Goal: Information Seeking & Learning: Learn about a topic

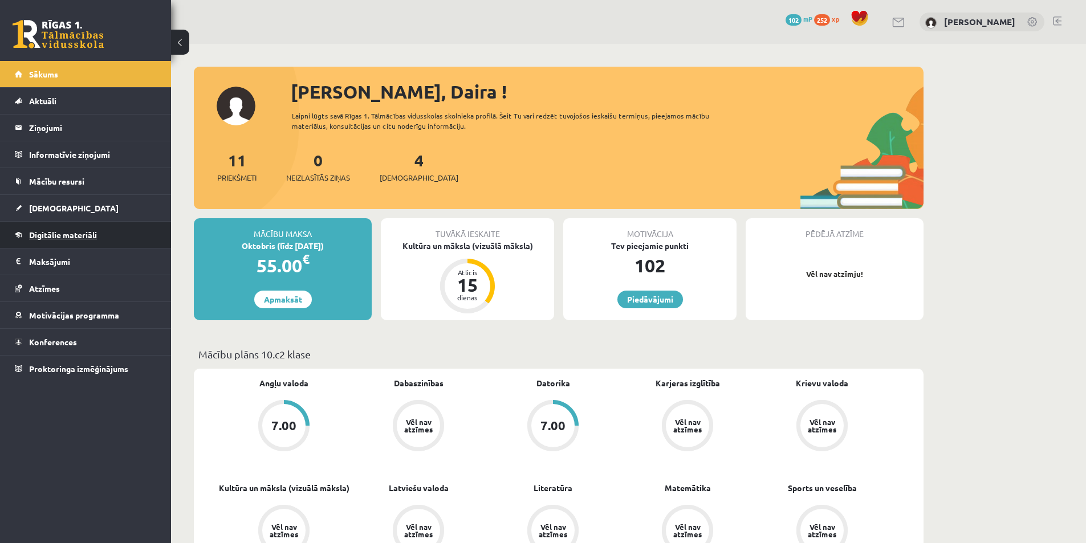
click at [98, 235] on link "Digitālie materiāli" at bounding box center [86, 235] width 142 height 26
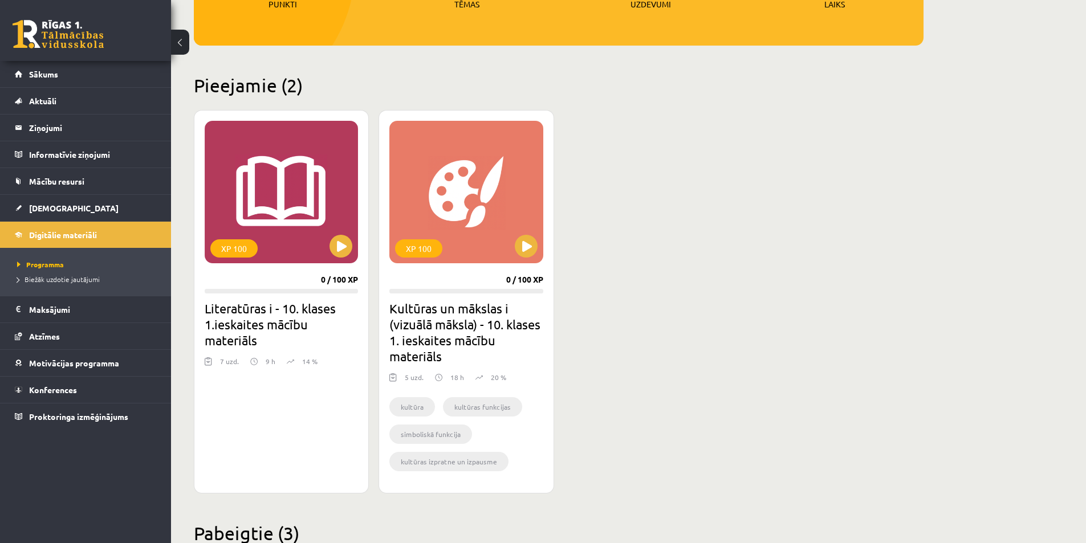
scroll to position [228, 0]
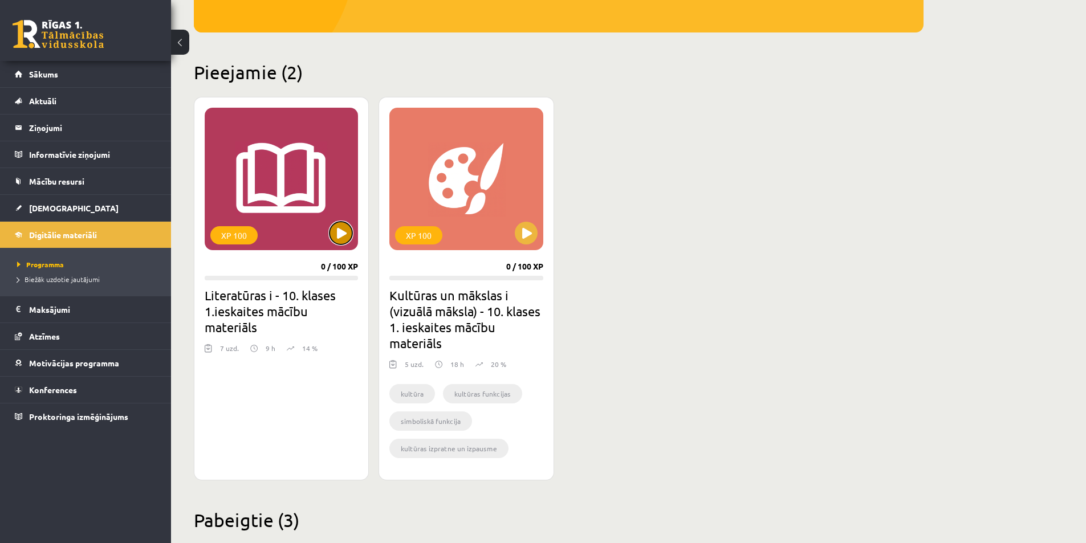
click at [336, 233] on button at bounding box center [341, 233] width 23 height 23
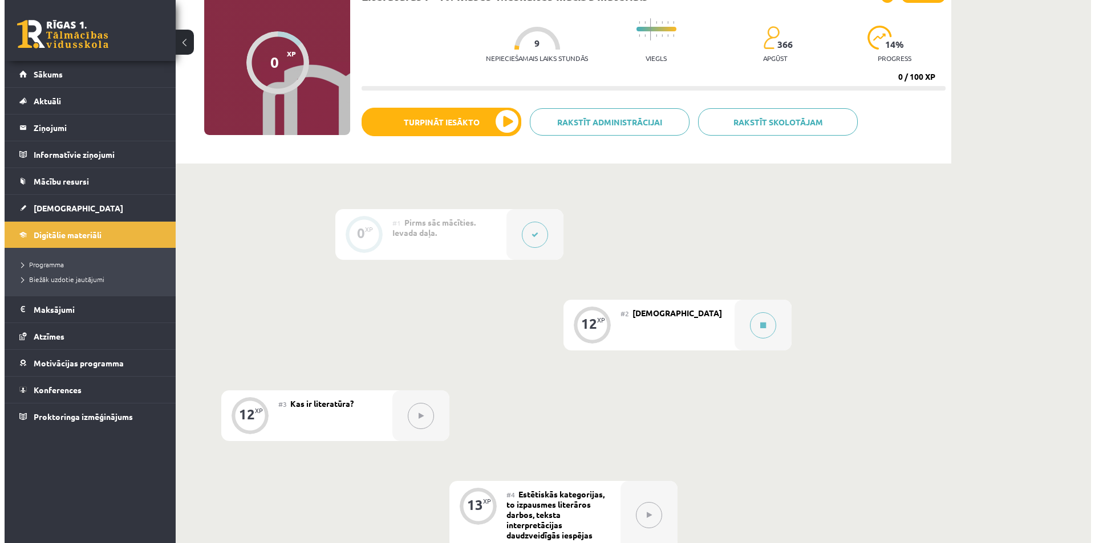
scroll to position [171, 0]
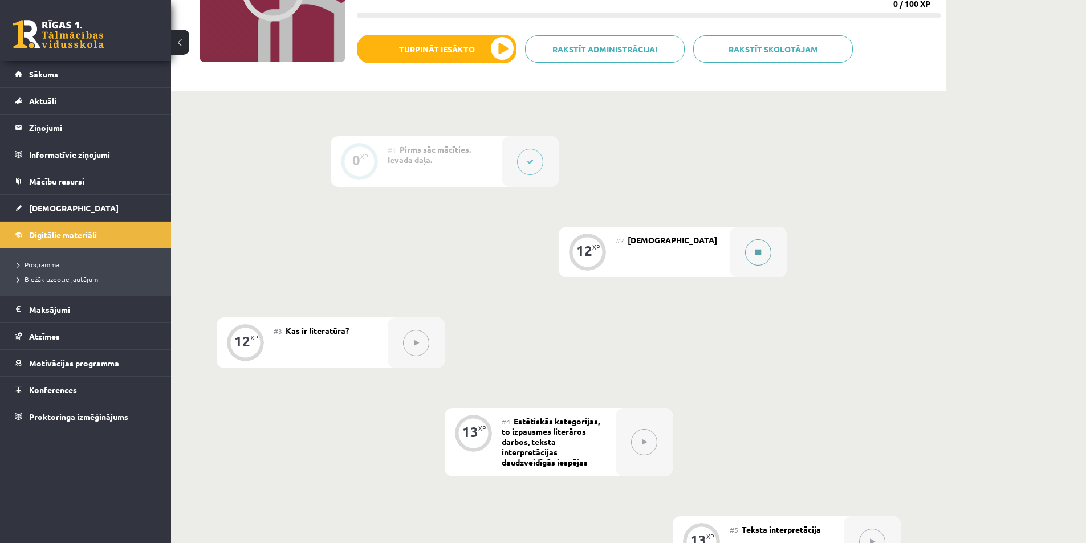
click at [758, 259] on button at bounding box center [758, 252] width 26 height 26
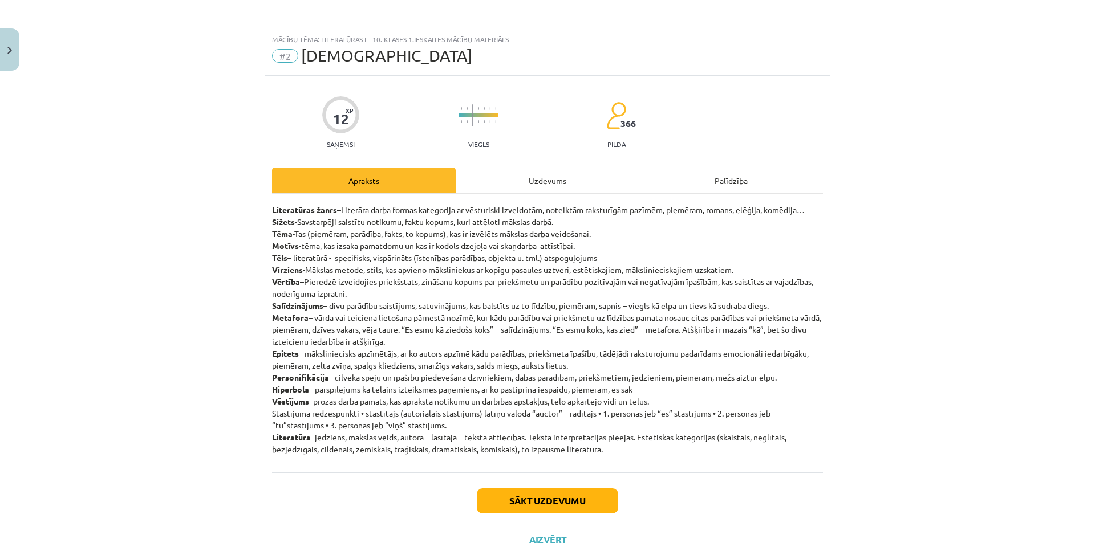
scroll to position [44, 0]
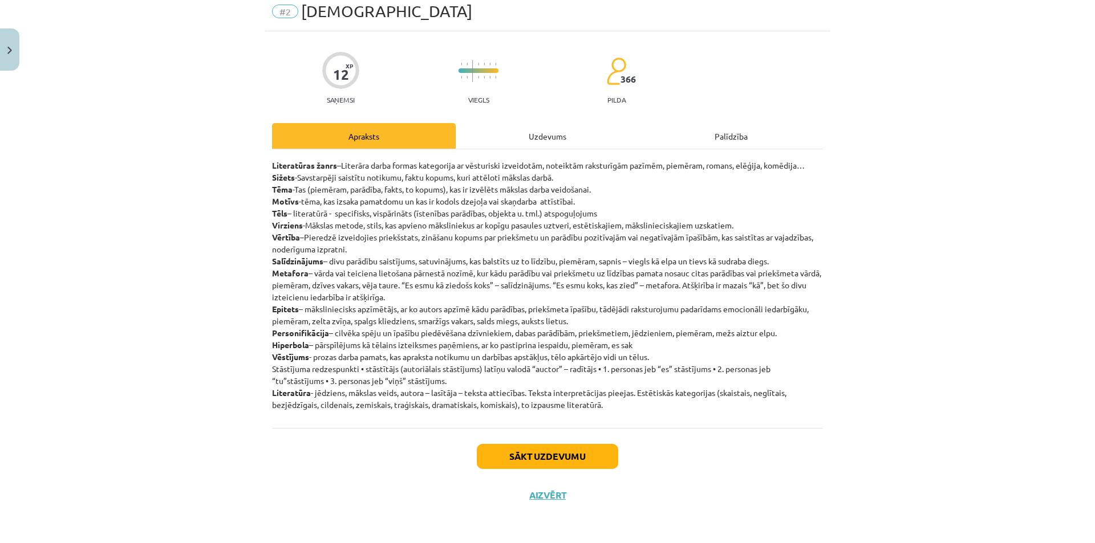
click at [534, 140] on div "Uzdevums" at bounding box center [548, 136] width 184 height 26
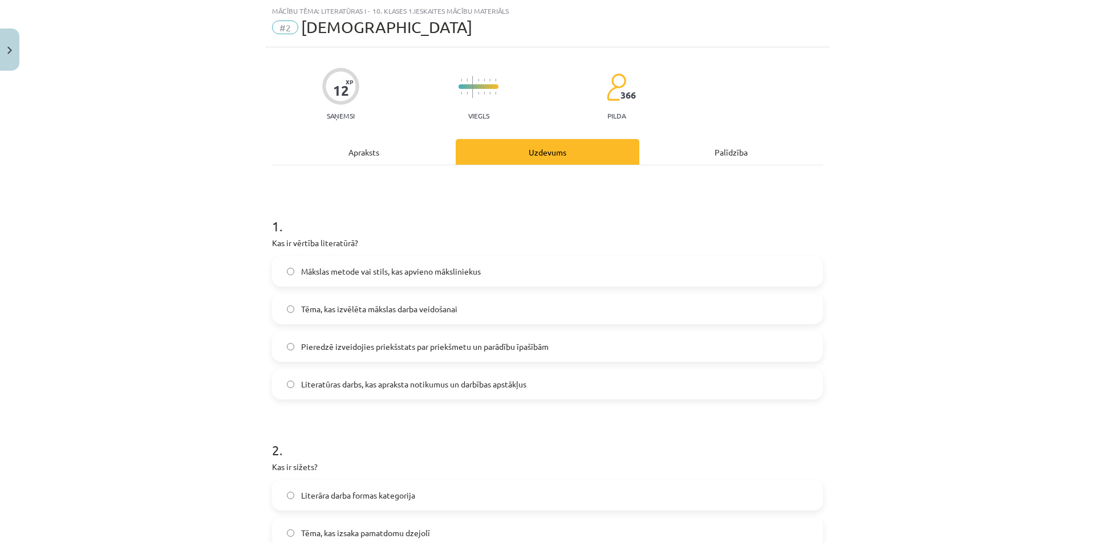
scroll to position [86, 0]
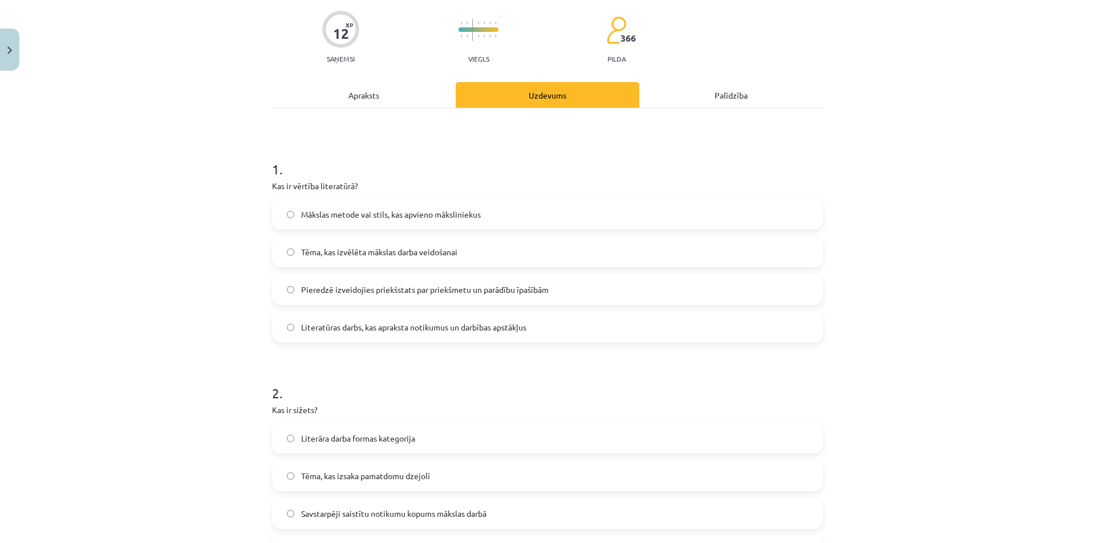
click at [359, 97] on div "Apraksts" at bounding box center [364, 95] width 184 height 26
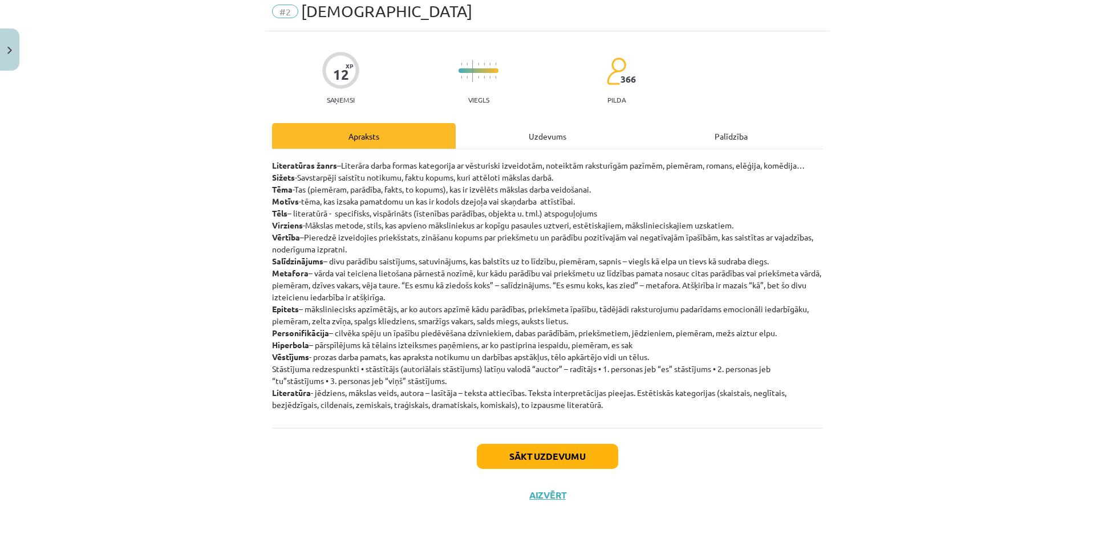
scroll to position [29, 0]
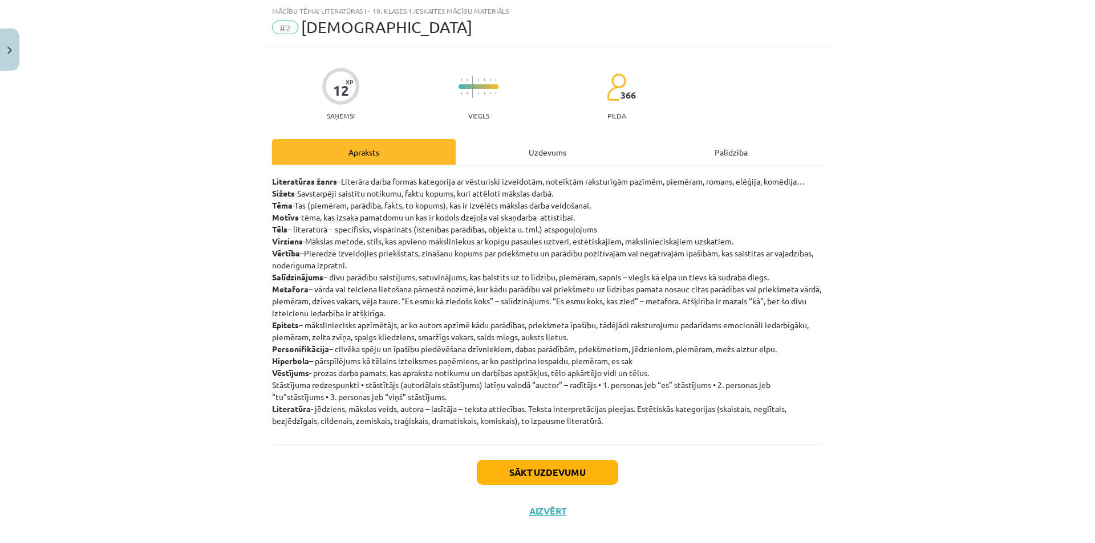
click at [550, 155] on div "Uzdevums" at bounding box center [548, 152] width 184 height 26
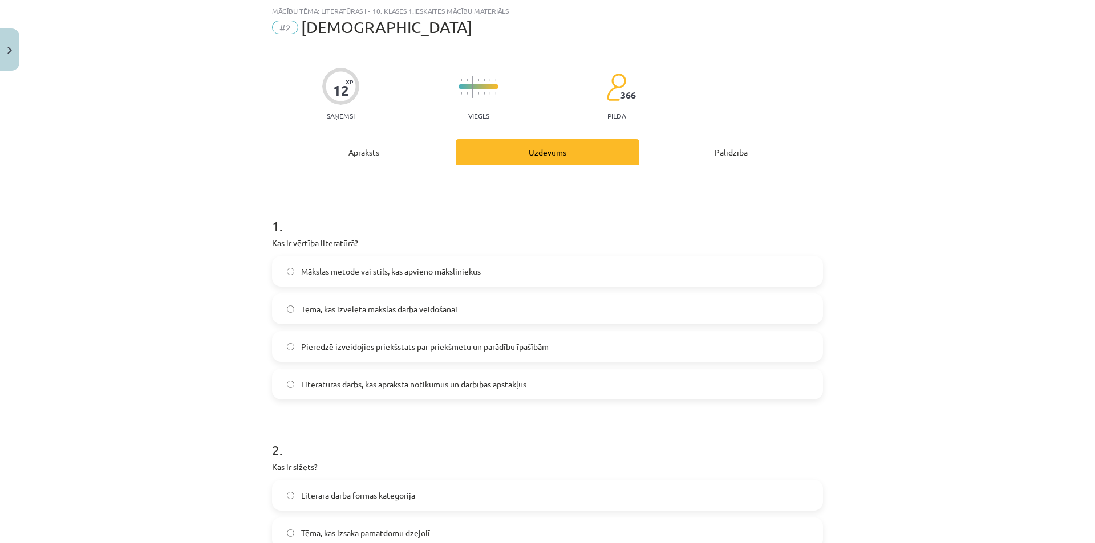
click at [393, 347] on span "Pieredzē izveidojies priekšstats par priekšmetu un parādību īpašībām" at bounding box center [424, 347] width 247 height 12
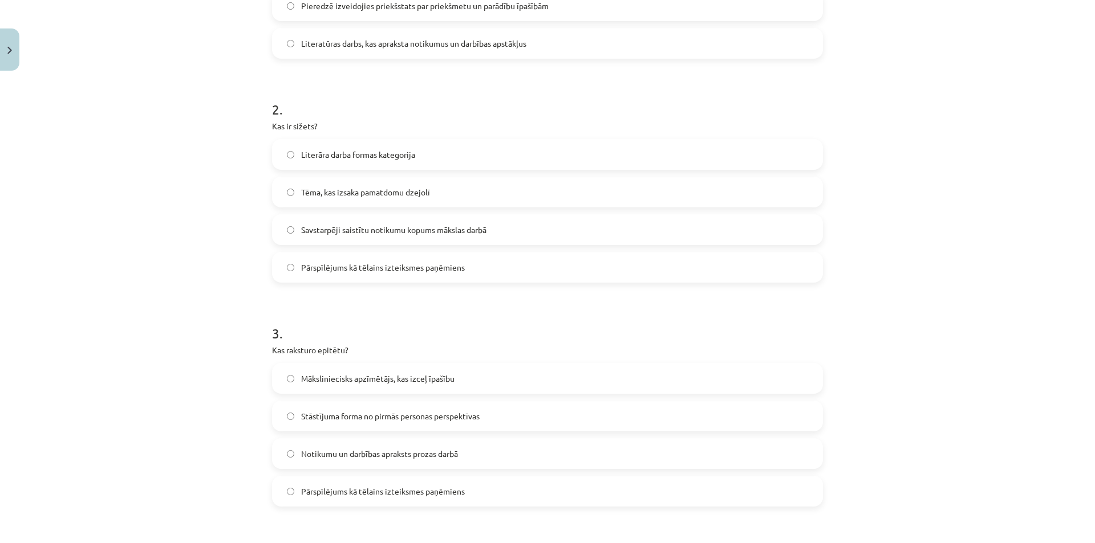
scroll to position [371, 0]
click at [378, 193] on span "Tēma, kas izsaka pamatdomu dzejolī" at bounding box center [365, 191] width 129 height 12
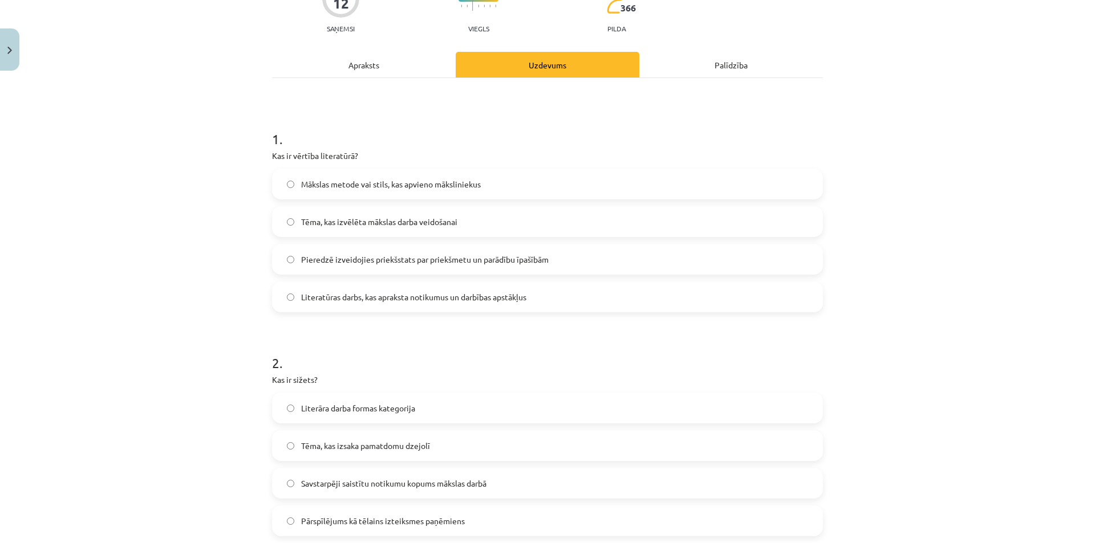
scroll to position [29, 0]
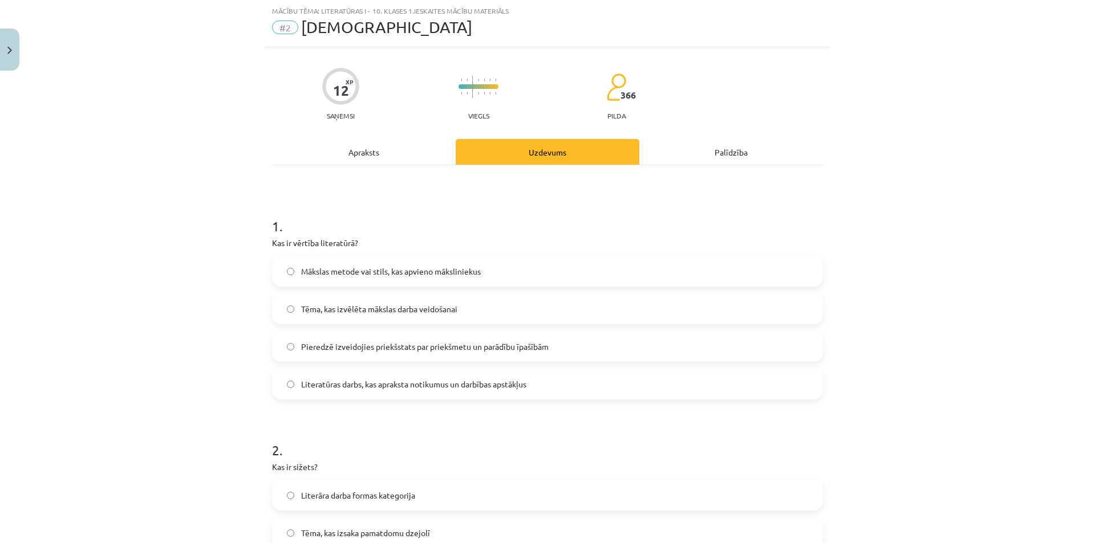
click at [349, 157] on div "Apraksts" at bounding box center [364, 152] width 184 height 26
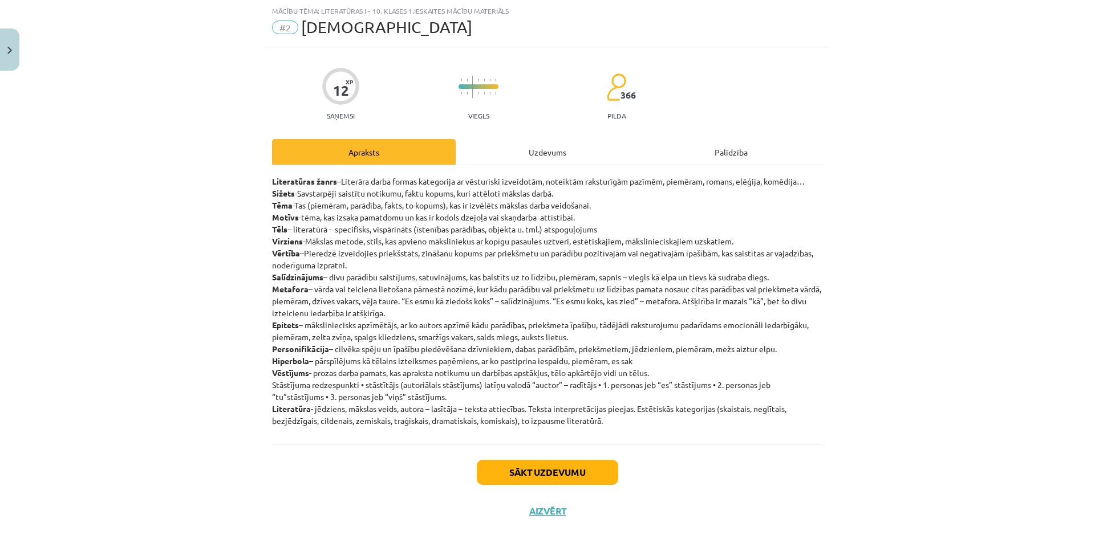
click at [548, 155] on div "Uzdevums" at bounding box center [548, 152] width 184 height 26
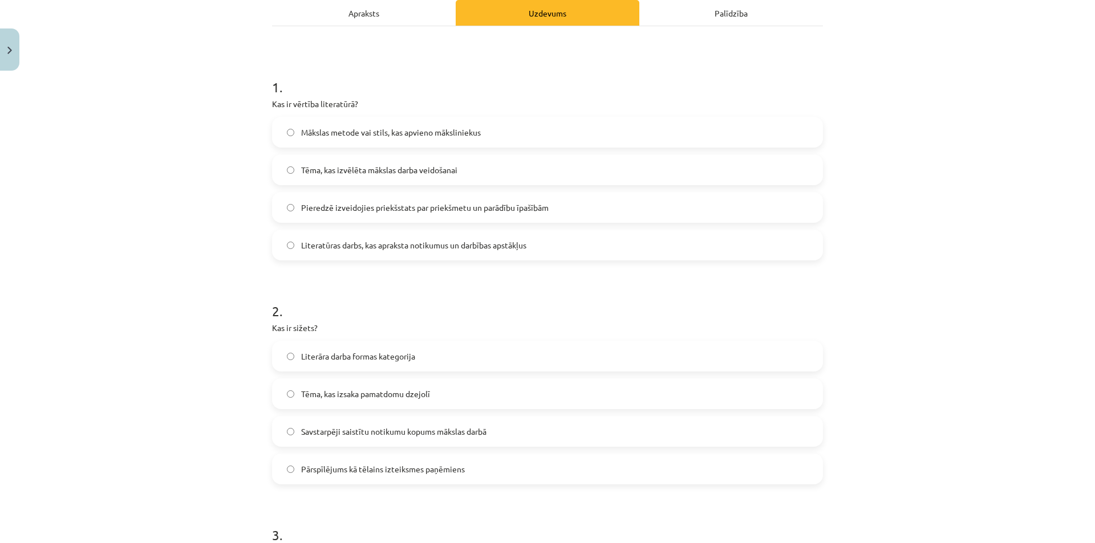
scroll to position [200, 0]
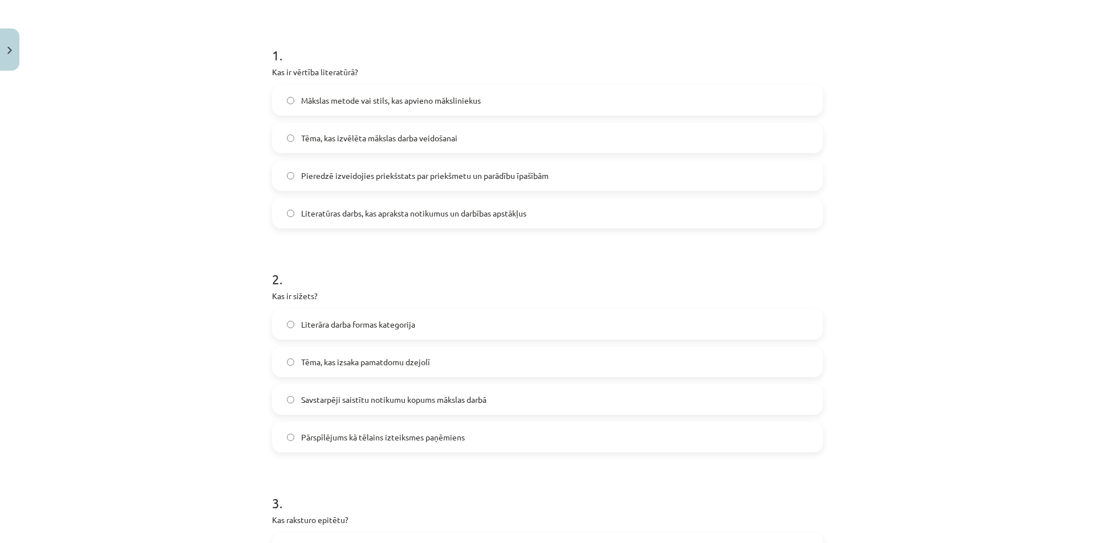
click at [429, 407] on label "Savstarpēji saistītu notikumu kopums mākslas darbā" at bounding box center [547, 399] width 549 height 29
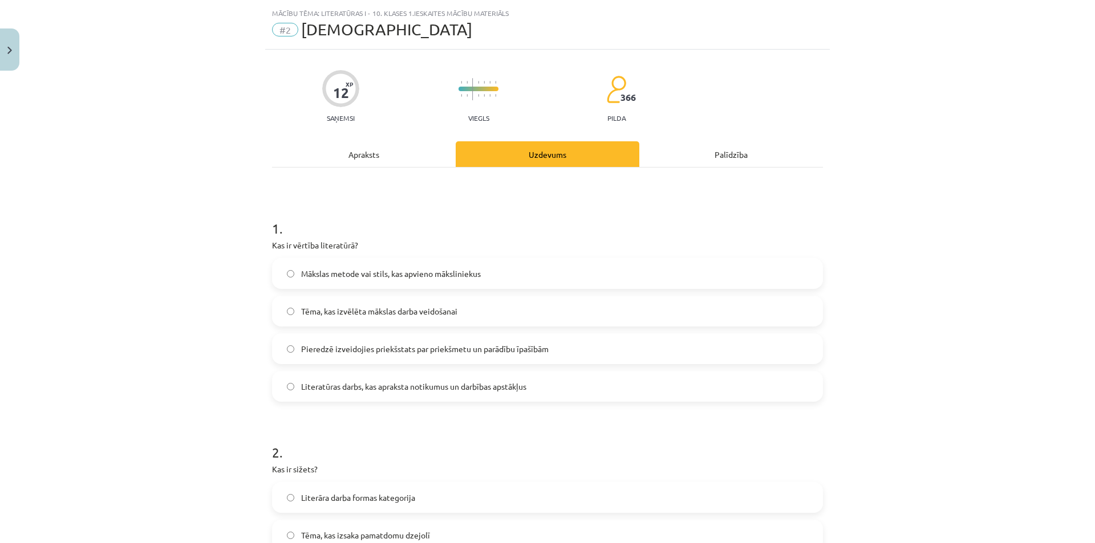
scroll to position [0, 0]
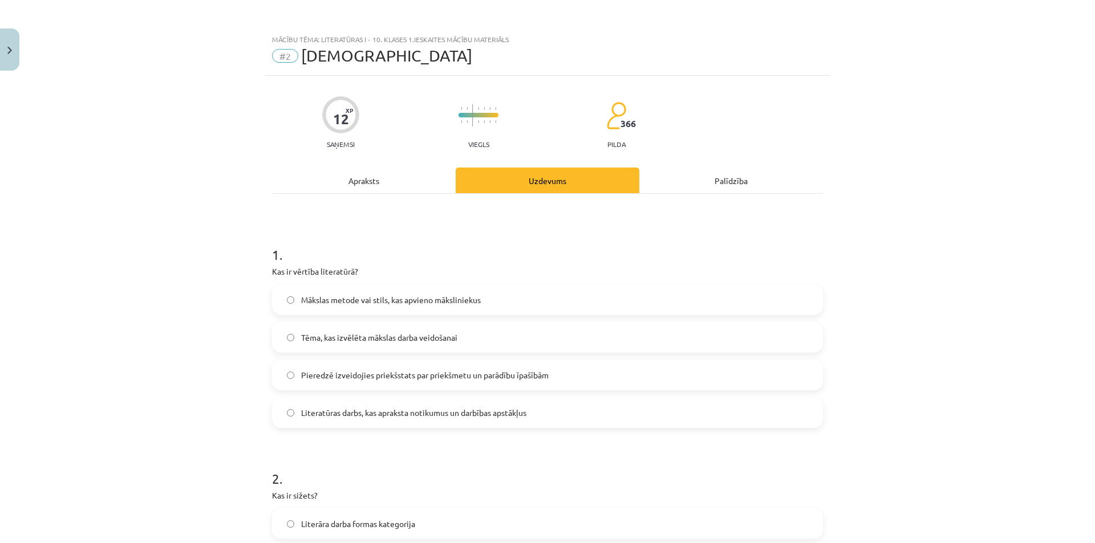
click at [347, 186] on div "Apraksts" at bounding box center [364, 181] width 184 height 26
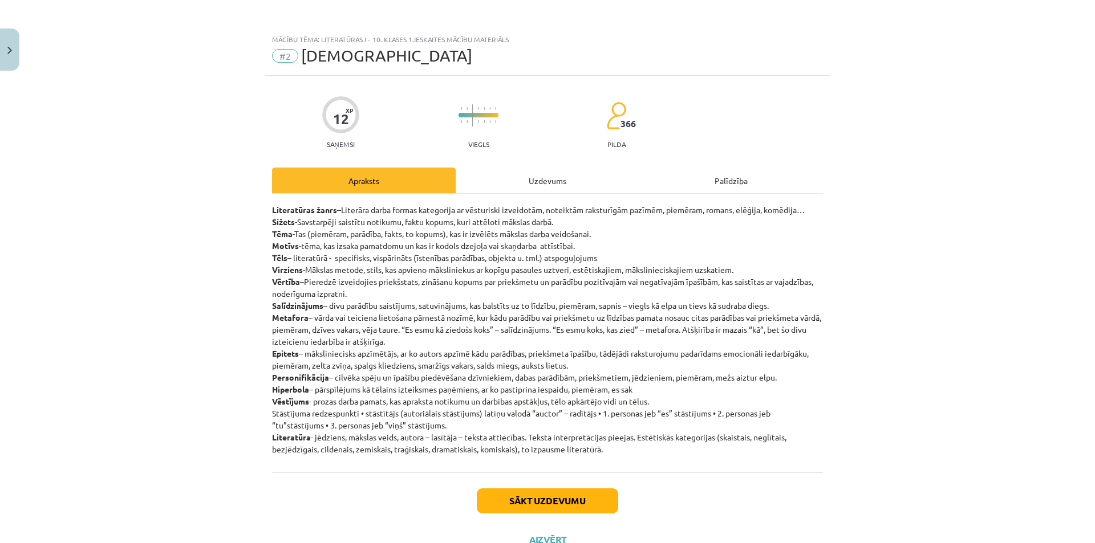
click at [539, 182] on div "Uzdevums" at bounding box center [548, 181] width 184 height 26
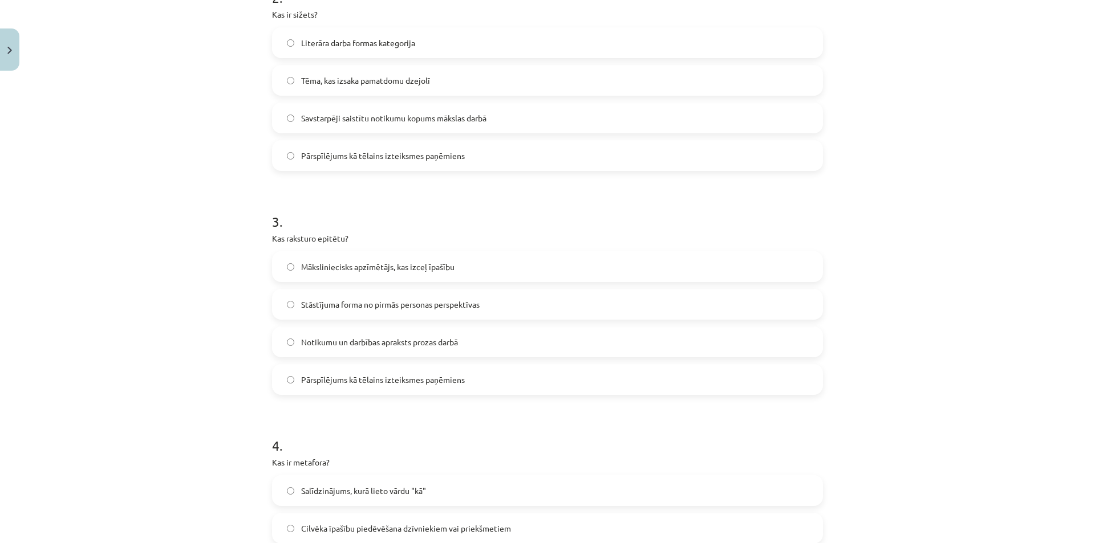
scroll to position [485, 0]
click at [408, 266] on span "Māksliniecisks apzīmētājs, kas izceļ īpašību" at bounding box center [377, 264] width 153 height 12
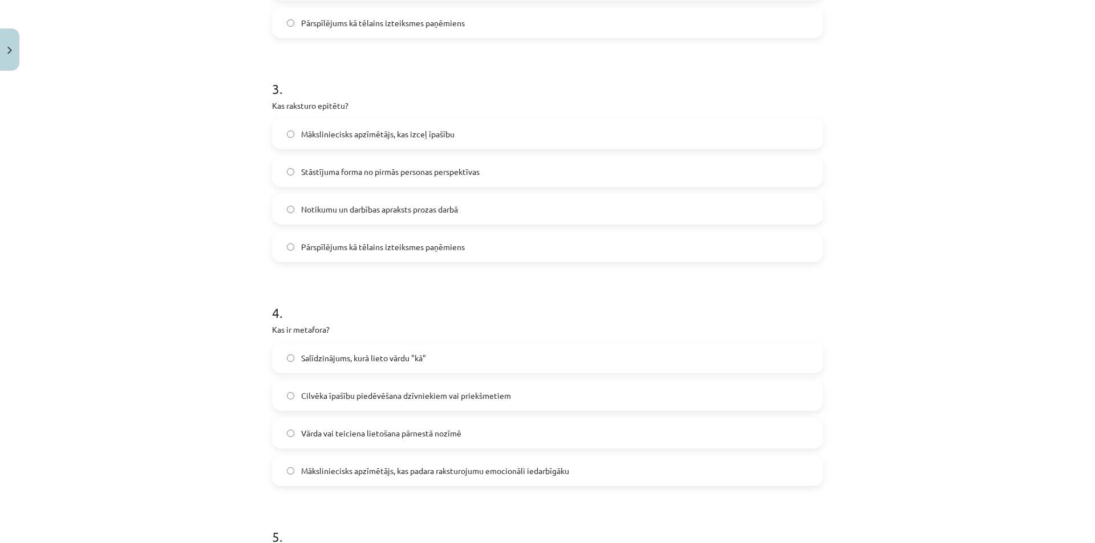
scroll to position [656, 0]
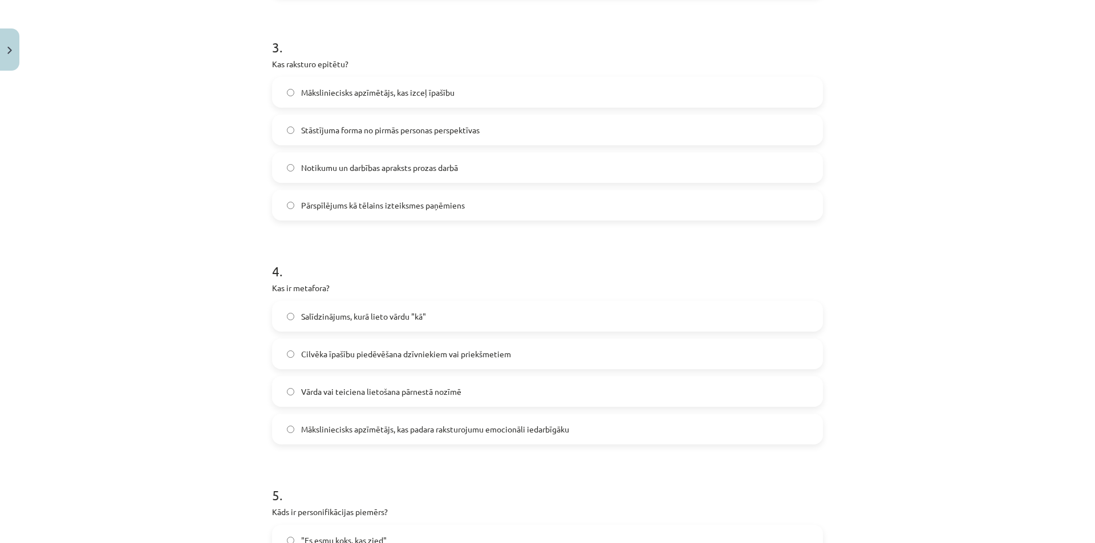
click at [454, 352] on span "Cilvēka īpašību piedēvēšana dzīvniekiem vai priekšmetiem" at bounding box center [406, 354] width 210 height 12
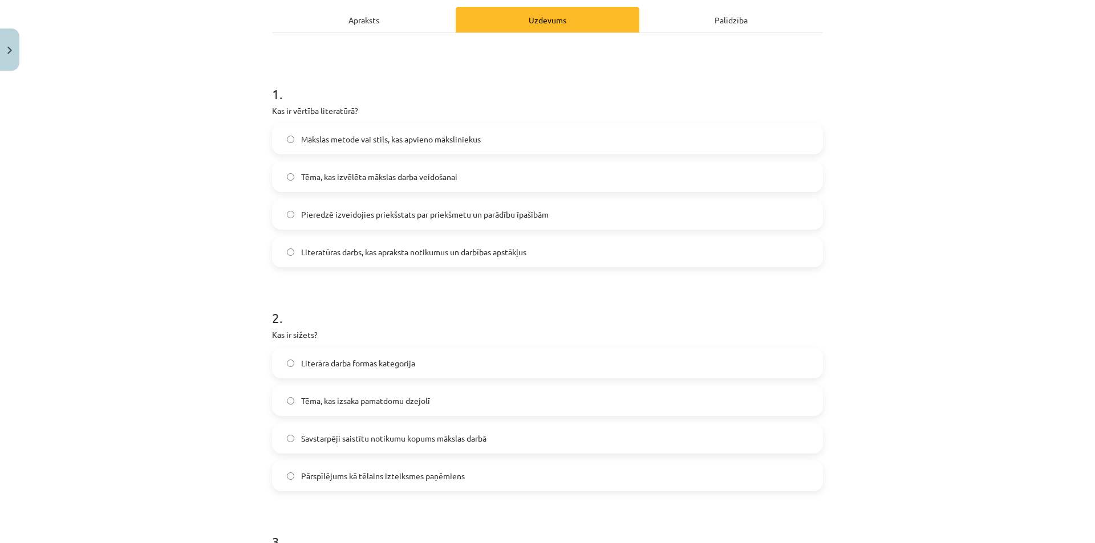
scroll to position [29, 0]
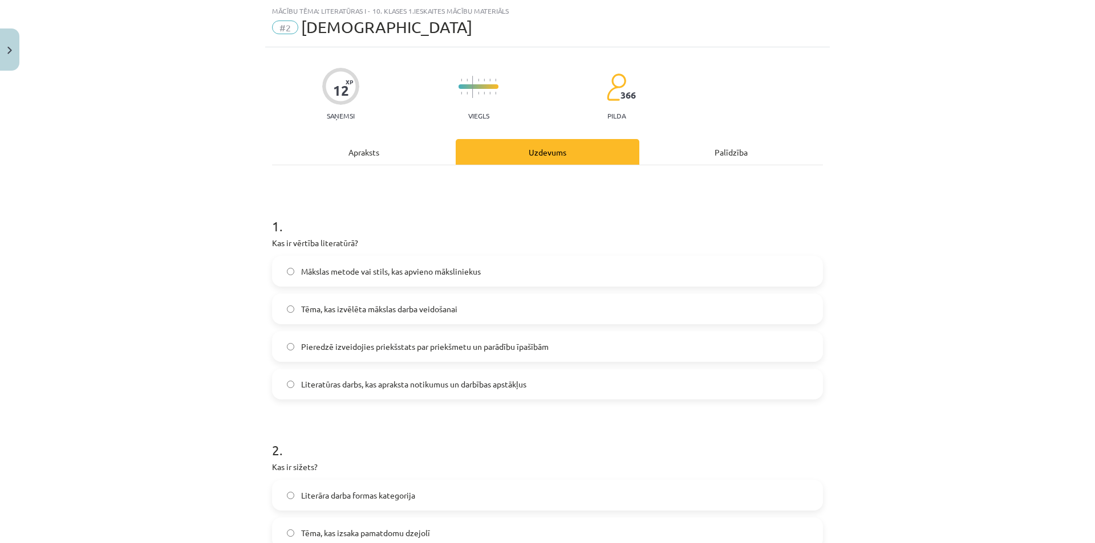
click at [350, 156] on div "Apraksts" at bounding box center [364, 152] width 184 height 26
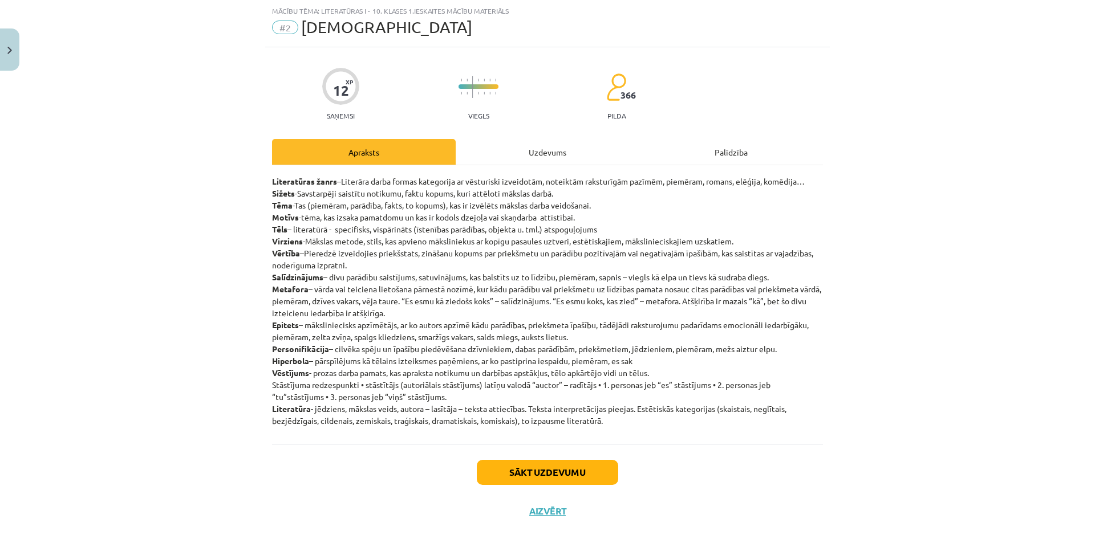
click at [529, 156] on div "Uzdevums" at bounding box center [548, 152] width 184 height 26
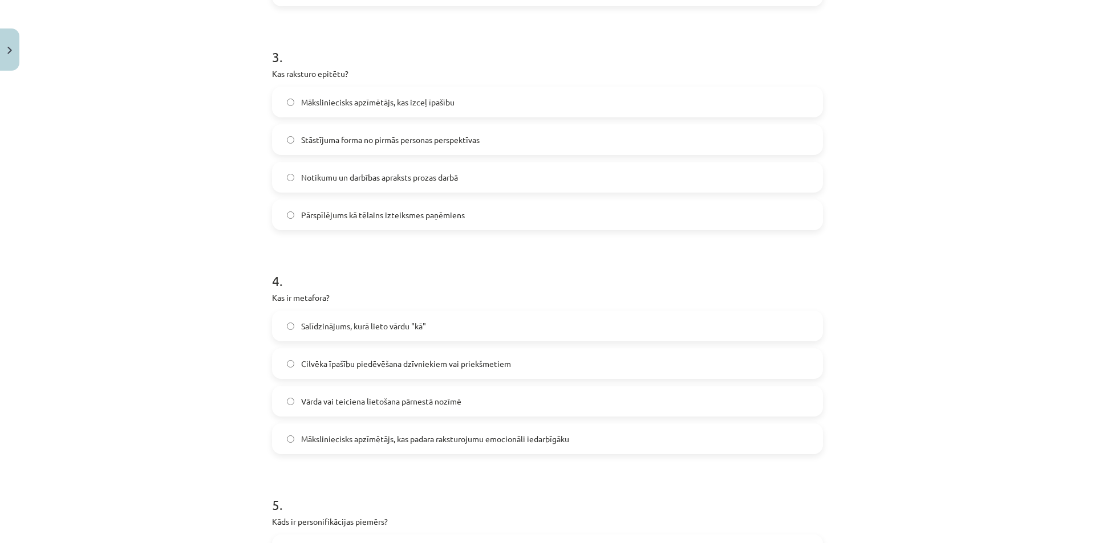
scroll to position [713, 0]
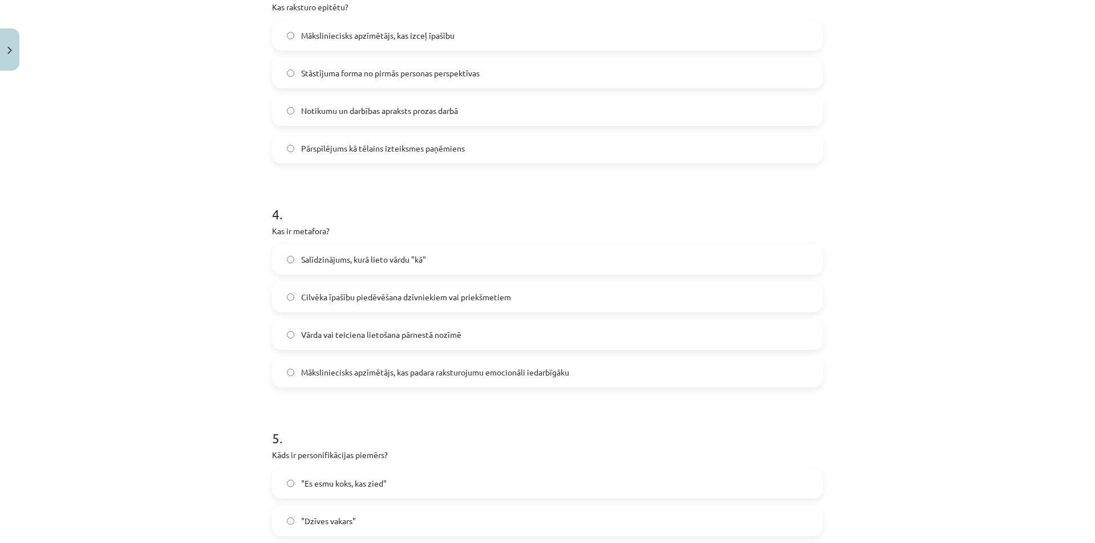
click at [437, 334] on span "Vārda vai teiciena lietošana pārnestā nozīmē" at bounding box center [381, 335] width 160 height 12
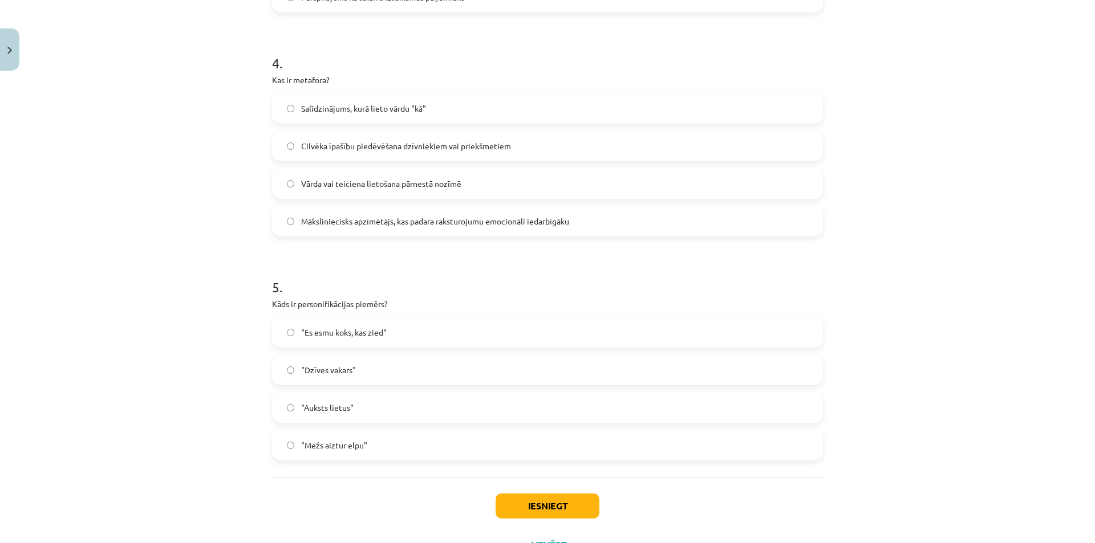
scroll to position [884, 0]
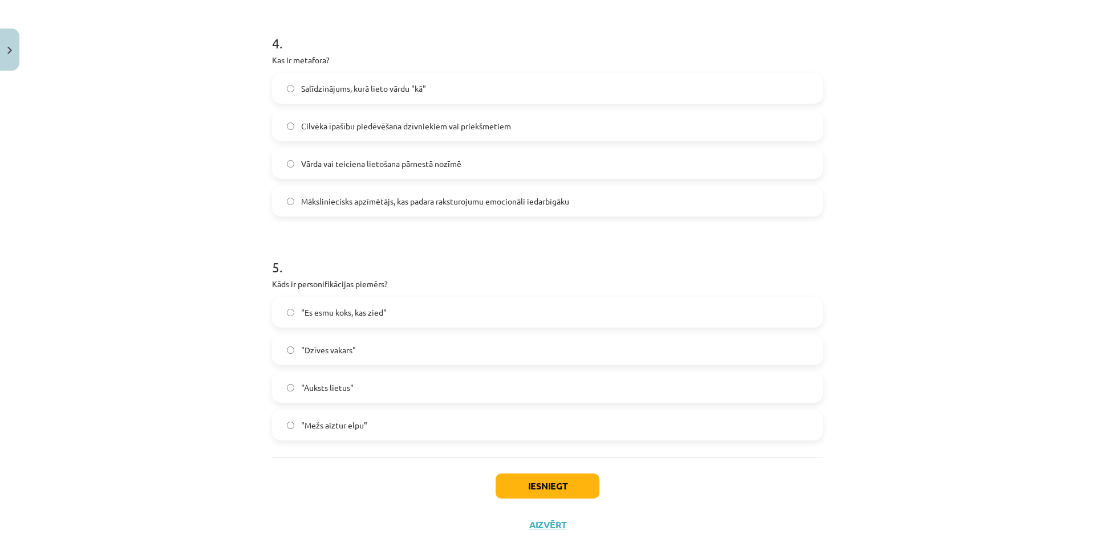
click at [382, 426] on label ""Mežs aiztur elpu"" at bounding box center [547, 425] width 549 height 29
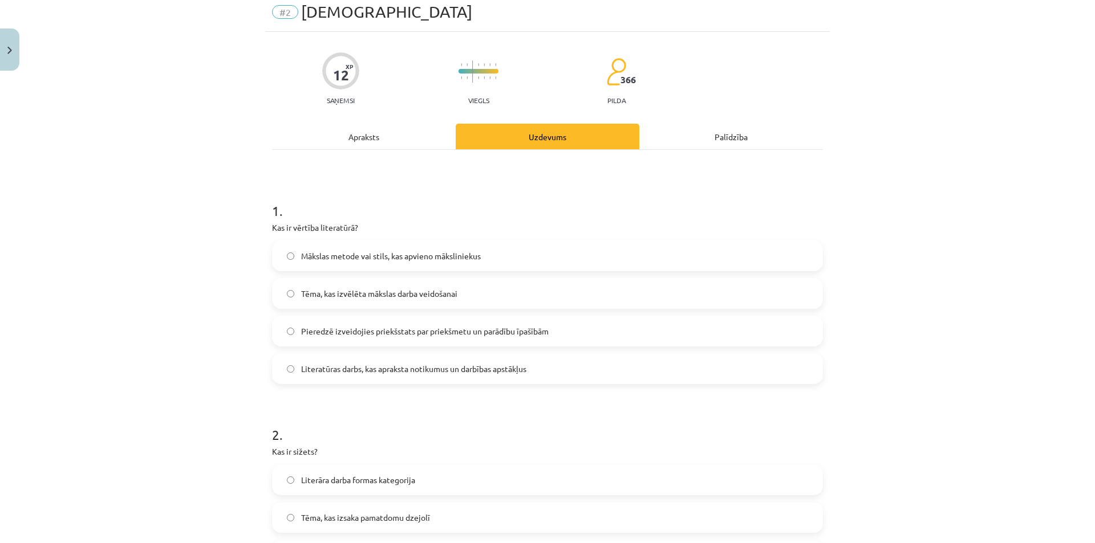
scroll to position [29, 0]
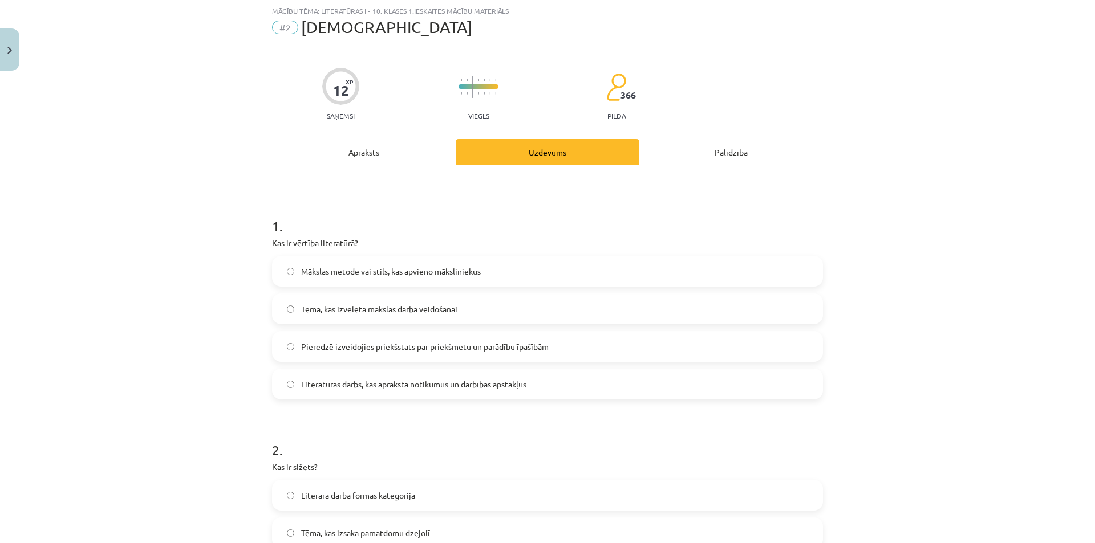
click at [354, 145] on div "Apraksts" at bounding box center [364, 152] width 184 height 26
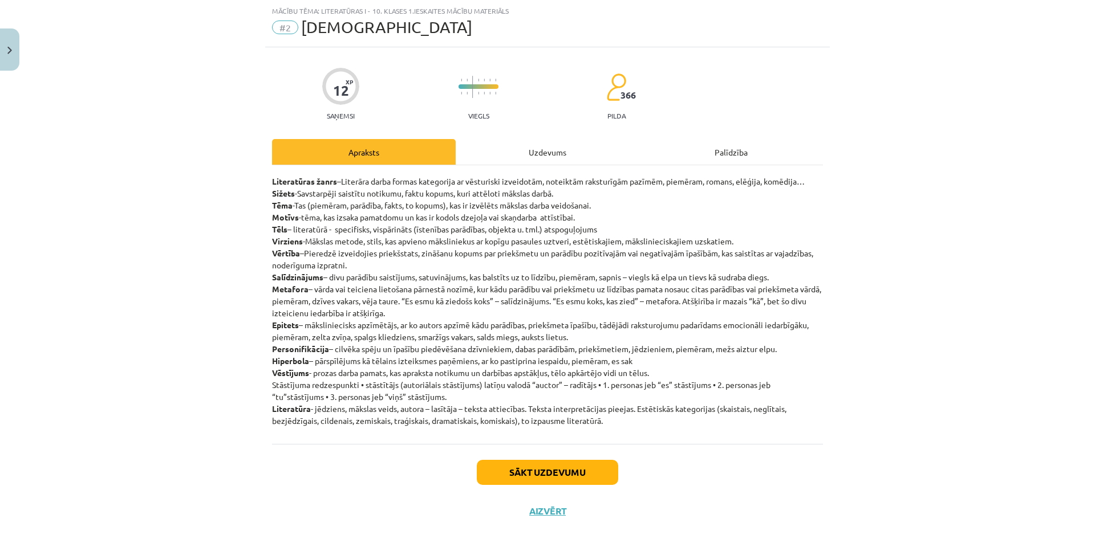
click at [550, 151] on div "Uzdevums" at bounding box center [548, 152] width 184 height 26
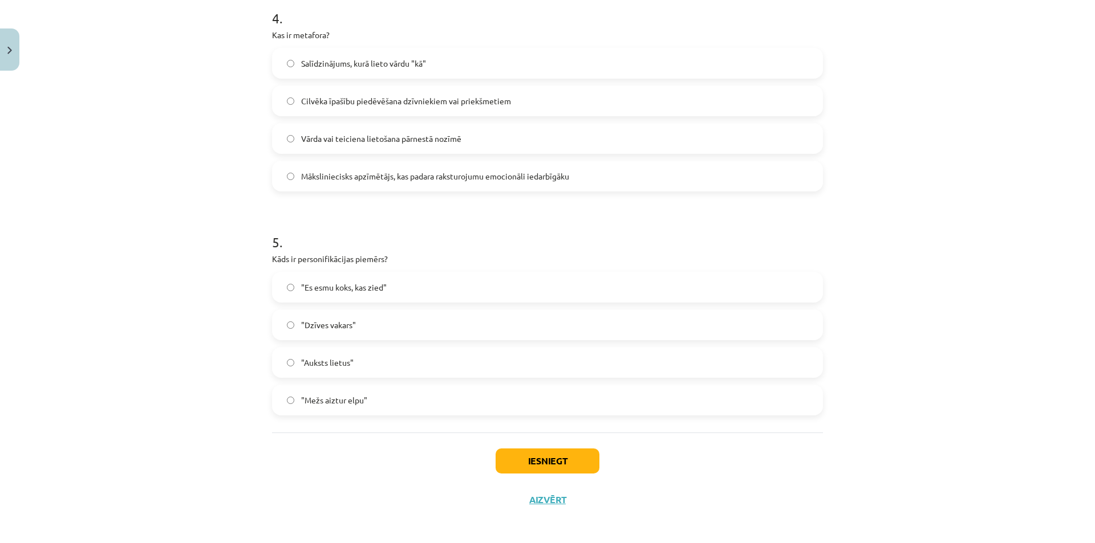
scroll to position [913, 0]
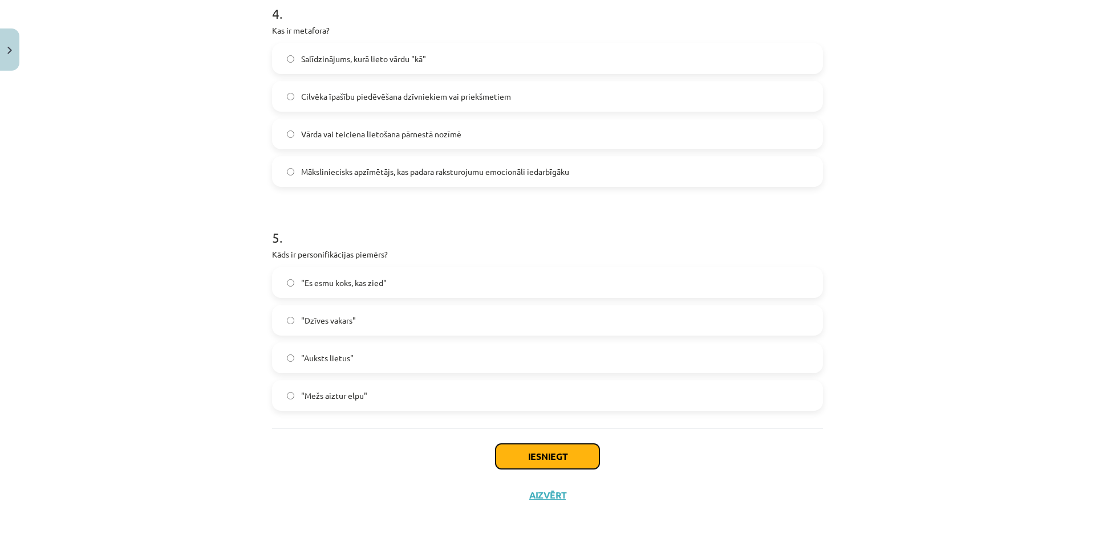
click at [542, 460] on button "Iesniegt" at bounding box center [547, 456] width 104 height 25
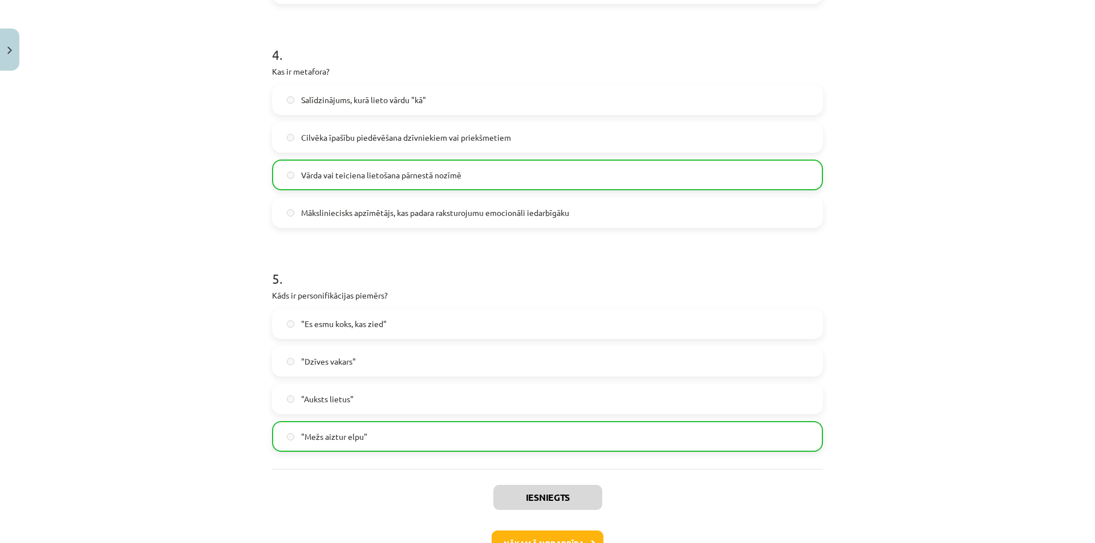
scroll to position [912, 0]
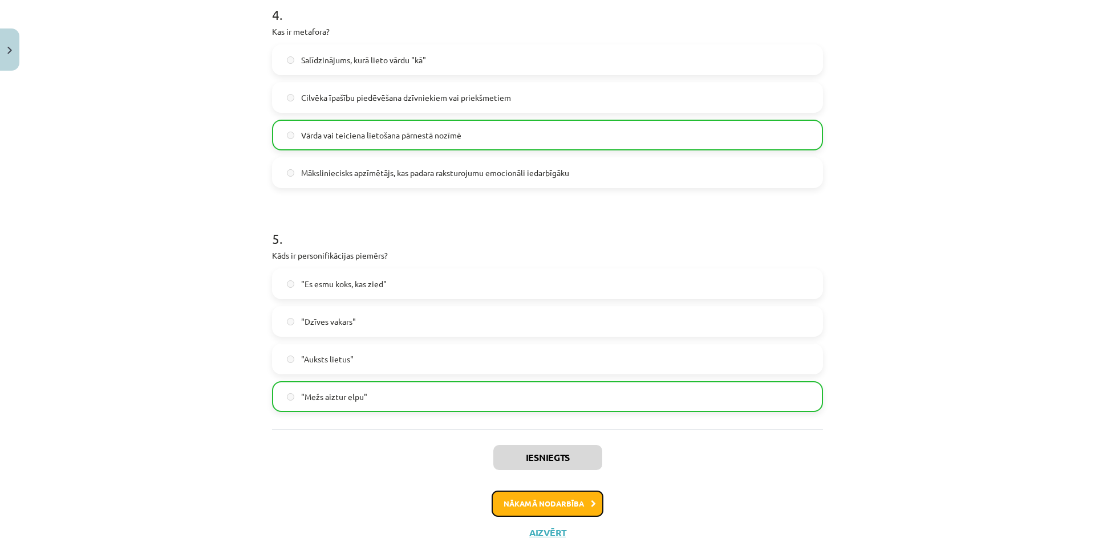
click at [546, 505] on button "Nākamā nodarbība" at bounding box center [547, 504] width 112 height 26
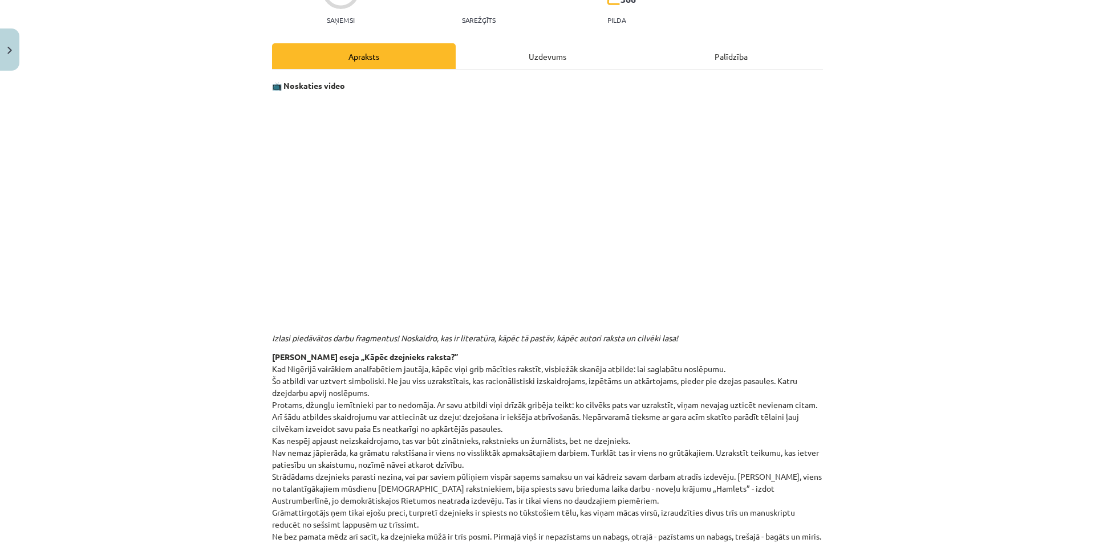
scroll to position [0, 0]
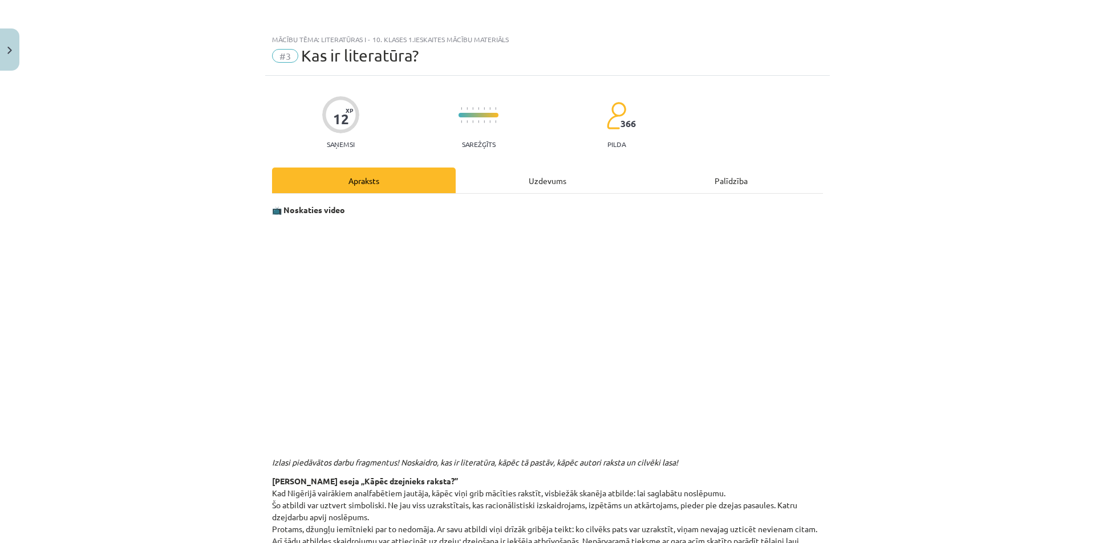
click at [537, 181] on div "Uzdevums" at bounding box center [548, 181] width 184 height 26
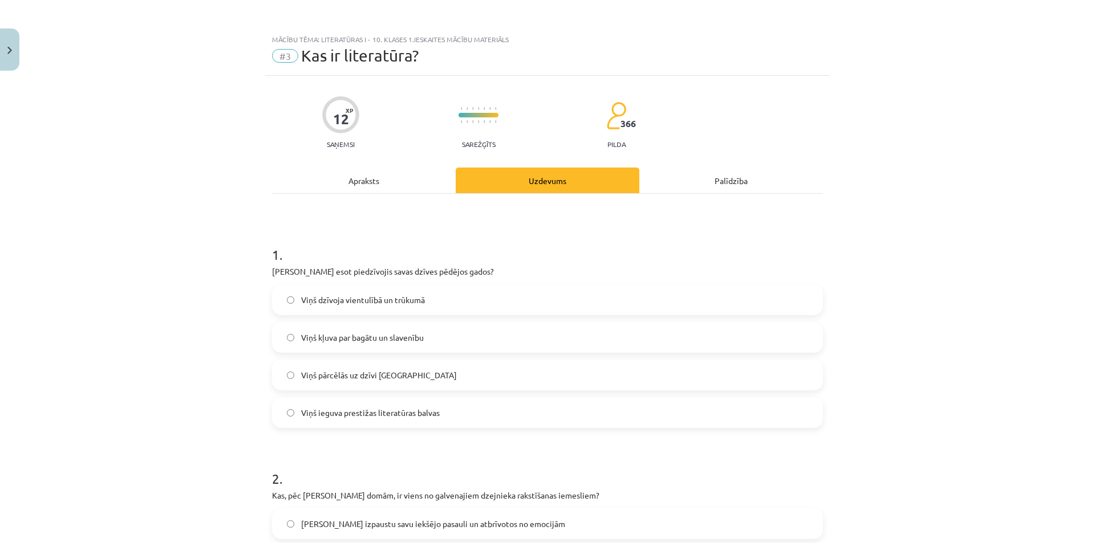
scroll to position [29, 0]
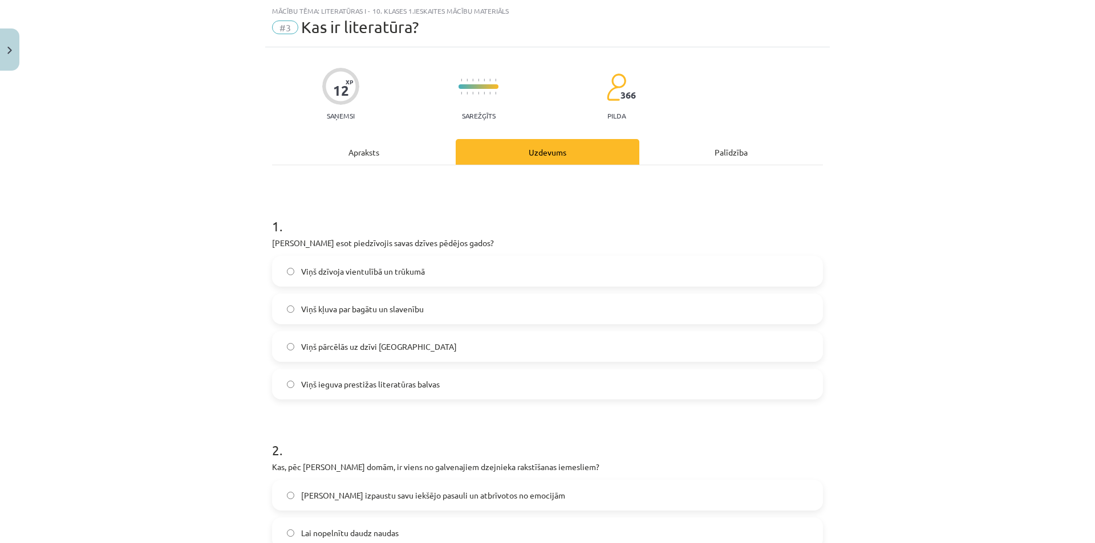
click at [372, 146] on div "Apraksts" at bounding box center [364, 152] width 184 height 26
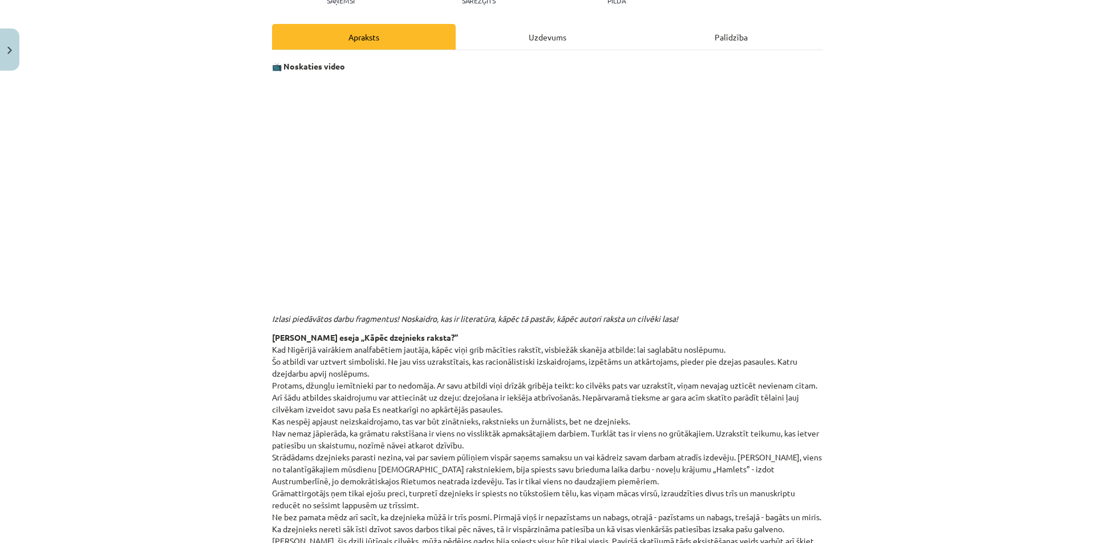
scroll to position [143, 0]
click at [537, 40] on div "Uzdevums" at bounding box center [548, 38] width 184 height 26
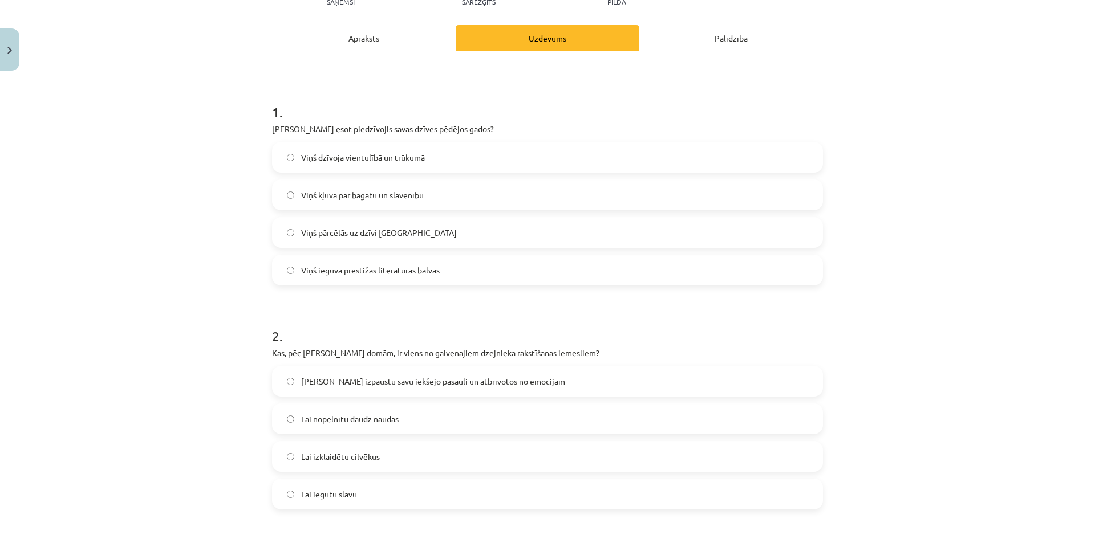
scroll to position [29, 0]
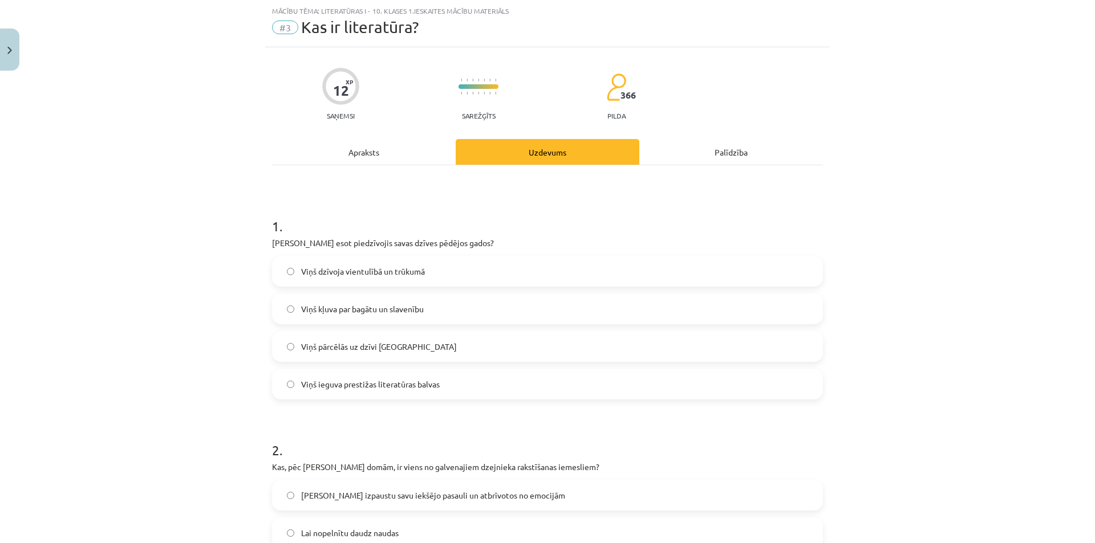
click at [424, 275] on label "Viņš dzīvoja vientulībā un trūkumā" at bounding box center [547, 271] width 549 height 29
click at [364, 155] on div "Apraksts" at bounding box center [364, 152] width 184 height 26
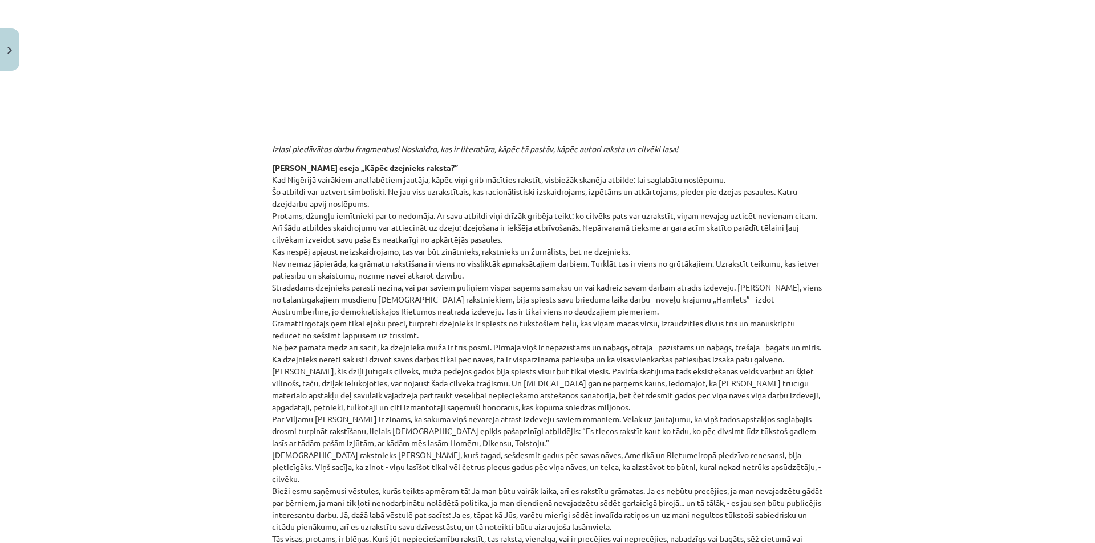
scroll to position [143, 0]
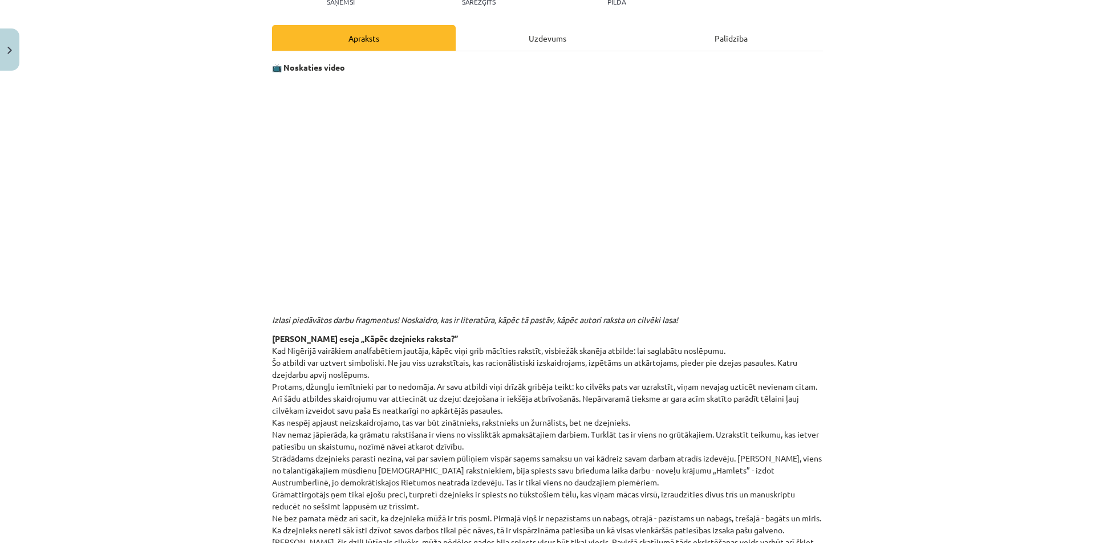
click at [530, 41] on div "Uzdevums" at bounding box center [548, 38] width 184 height 26
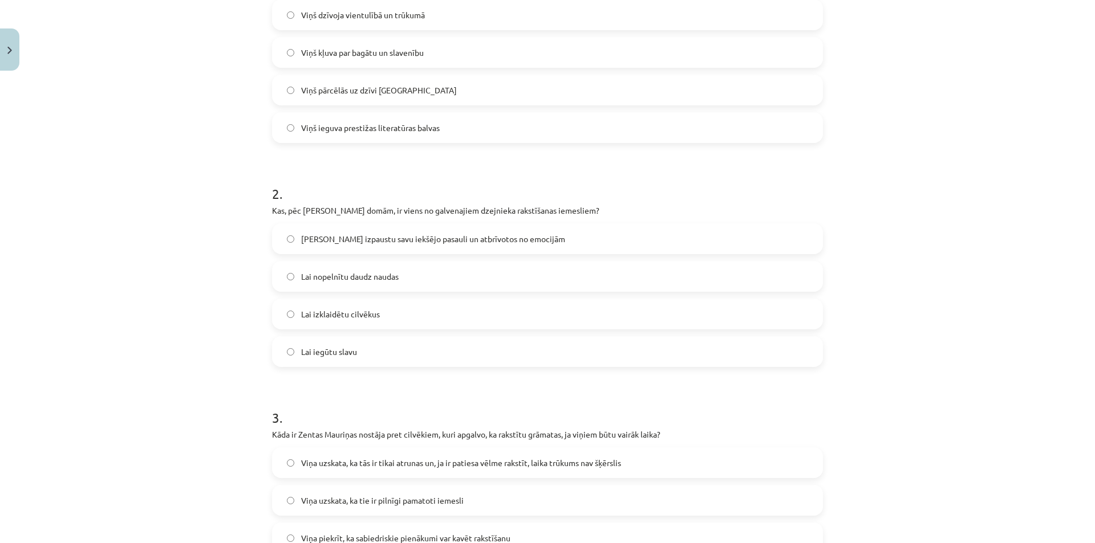
scroll to position [314, 0]
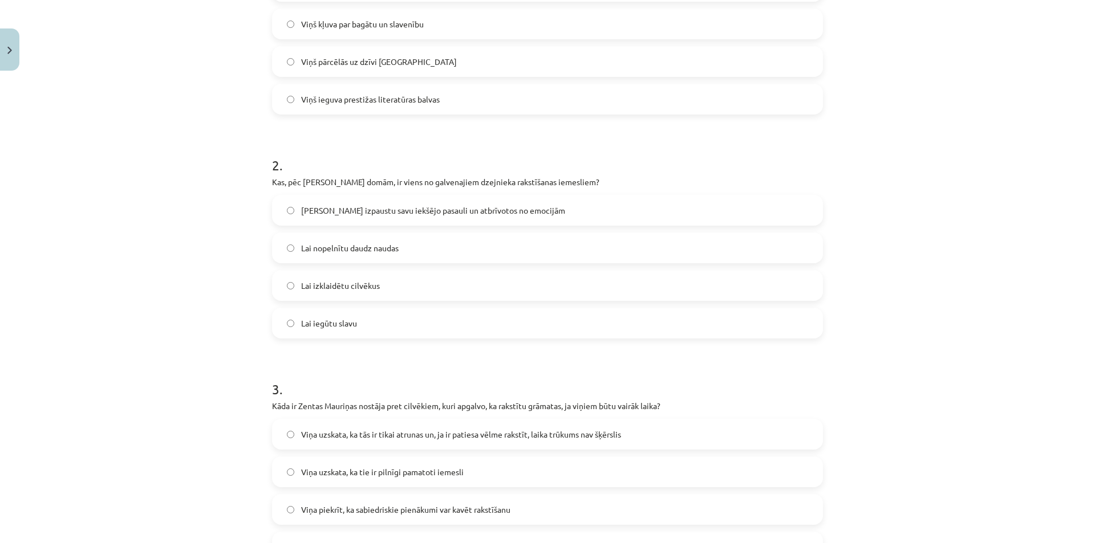
click at [475, 218] on label "Lai izpaustu savu iekšējo pasauli un atbrīvotos no emocijām" at bounding box center [547, 210] width 549 height 29
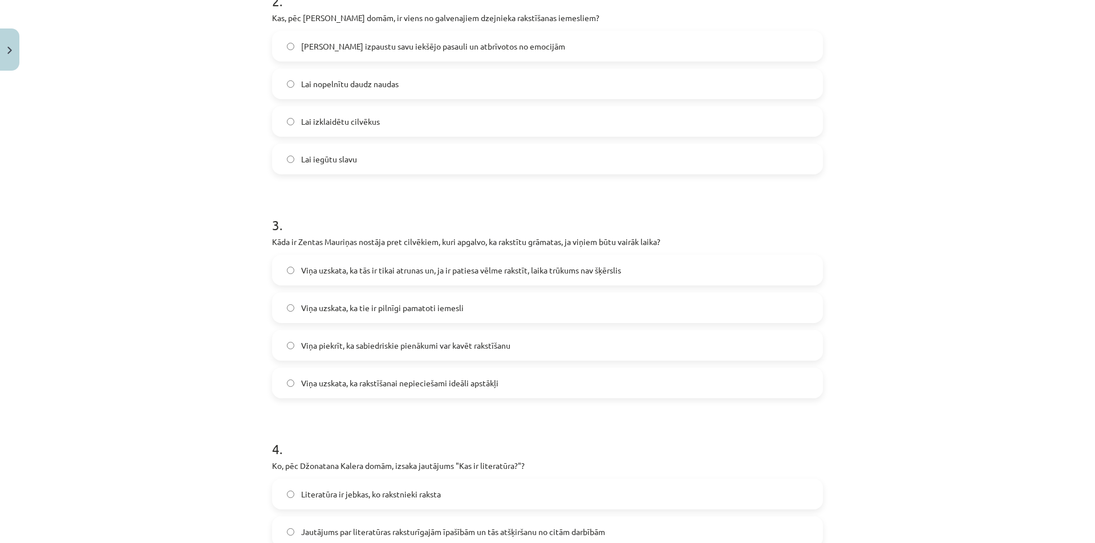
scroll to position [485, 0]
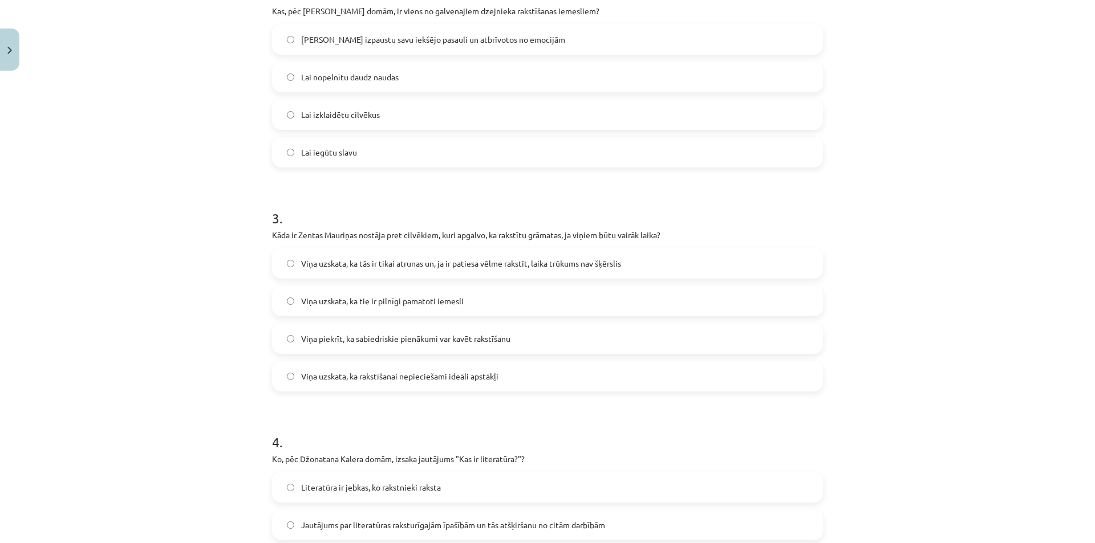
click at [554, 265] on span "Viņa uzskata, ka tās ir tikai atrunas un, ja ir patiesa vēlme rakstīt, laika tr…" at bounding box center [461, 264] width 320 height 12
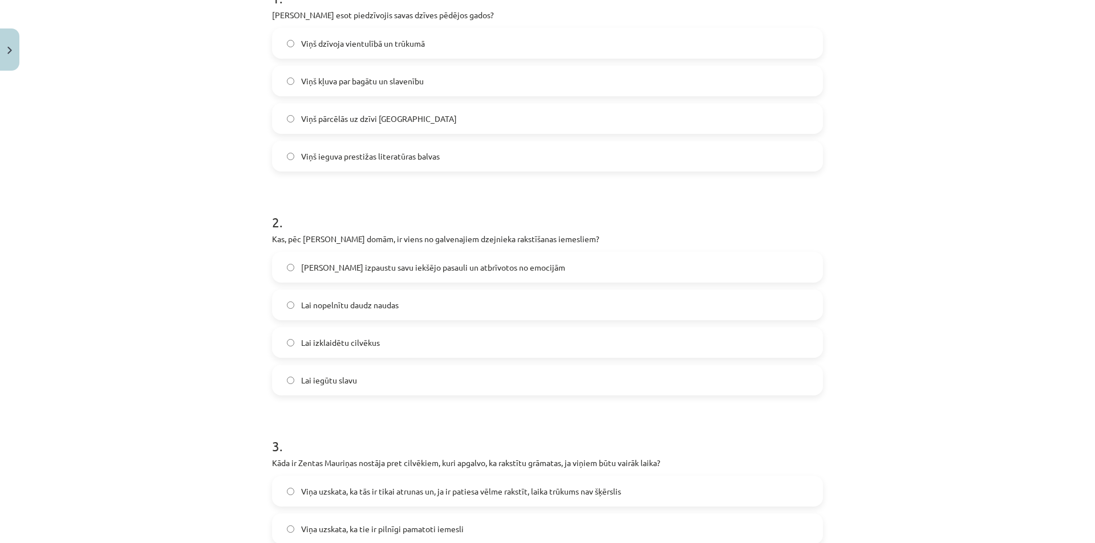
scroll to position [0, 0]
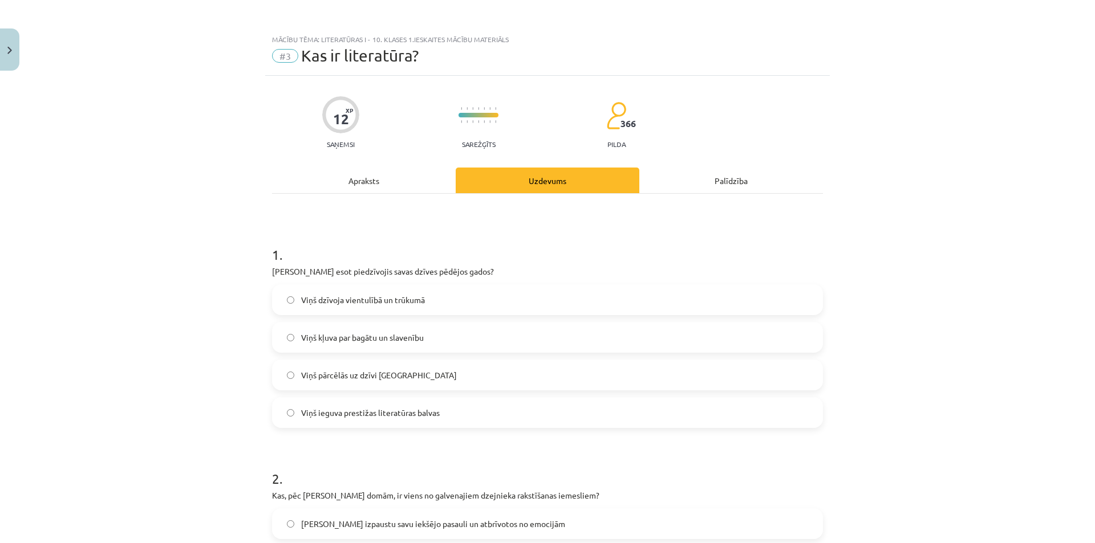
click at [354, 181] on div "Apraksts" at bounding box center [364, 181] width 184 height 26
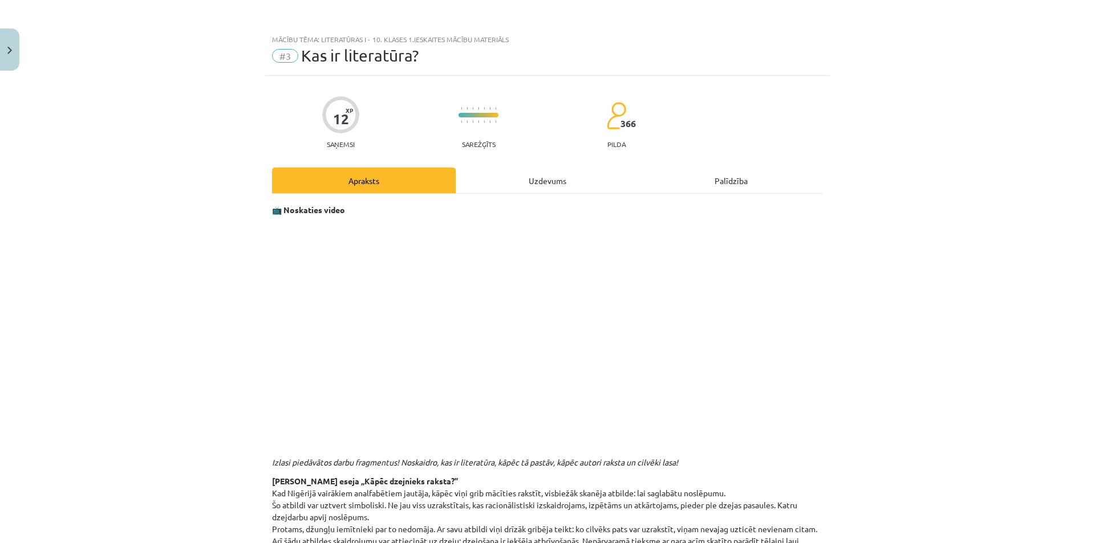
click at [535, 180] on div "Uzdevums" at bounding box center [548, 181] width 184 height 26
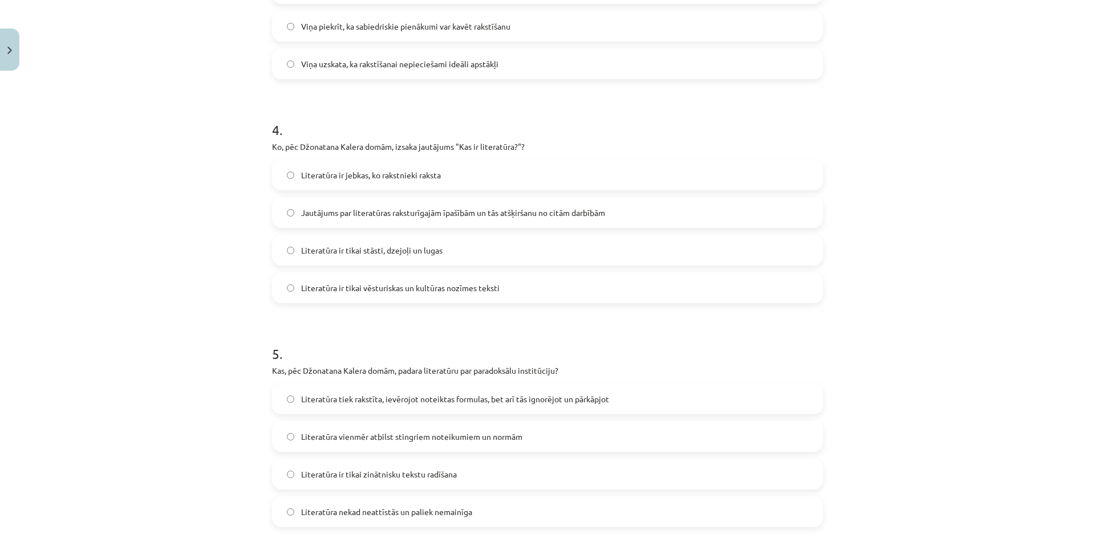
scroll to position [827, 0]
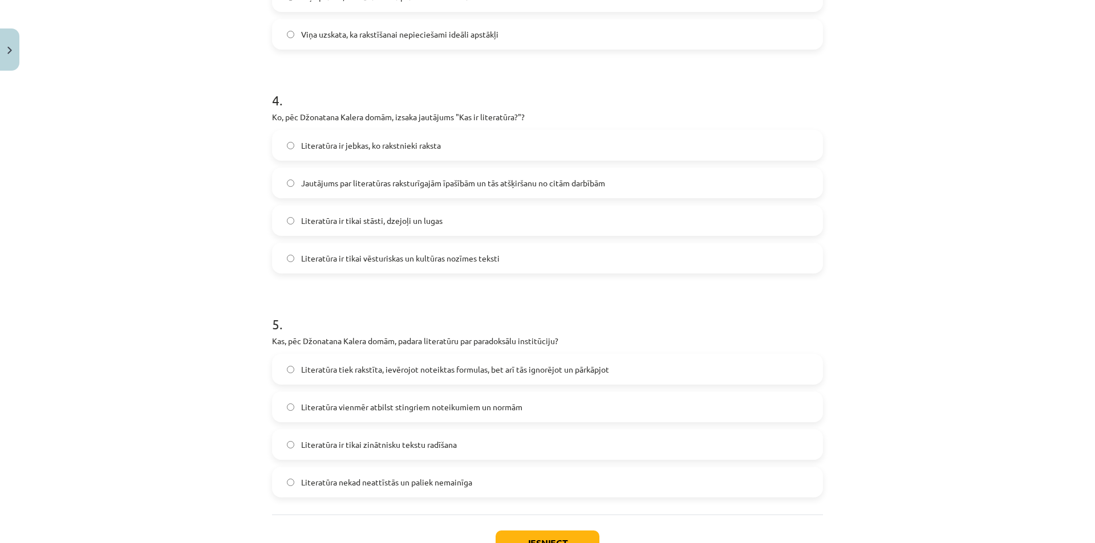
click at [380, 150] on span "Literatūra ir jebkas, ko rakstnieki raksta" at bounding box center [371, 146] width 140 height 12
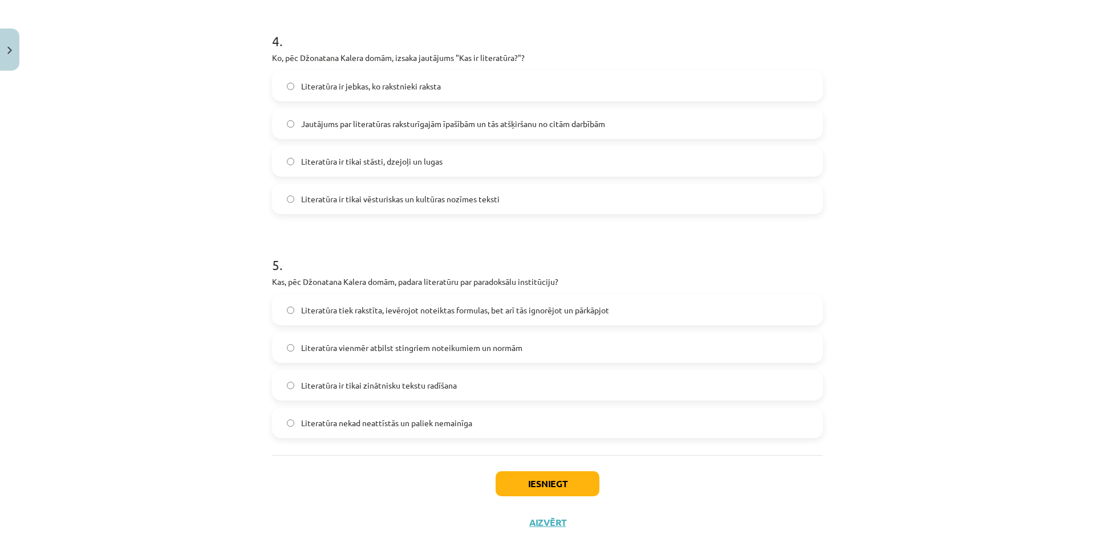
scroll to position [913, 0]
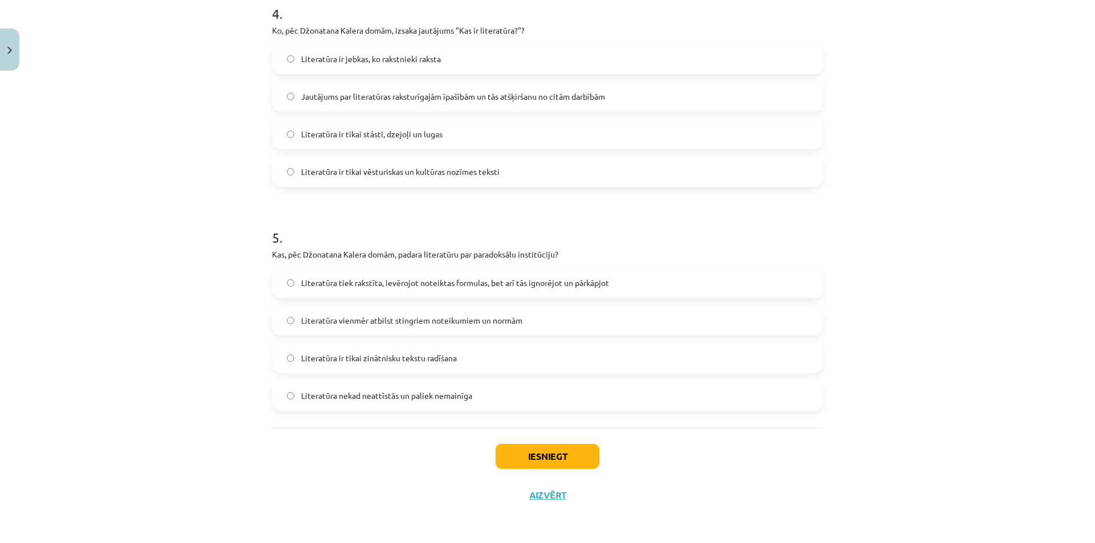
click at [575, 286] on span "Literatūra tiek rakstīta, ievērojot noteiktas formulas, bet arī tās ignorējot u…" at bounding box center [455, 283] width 308 height 12
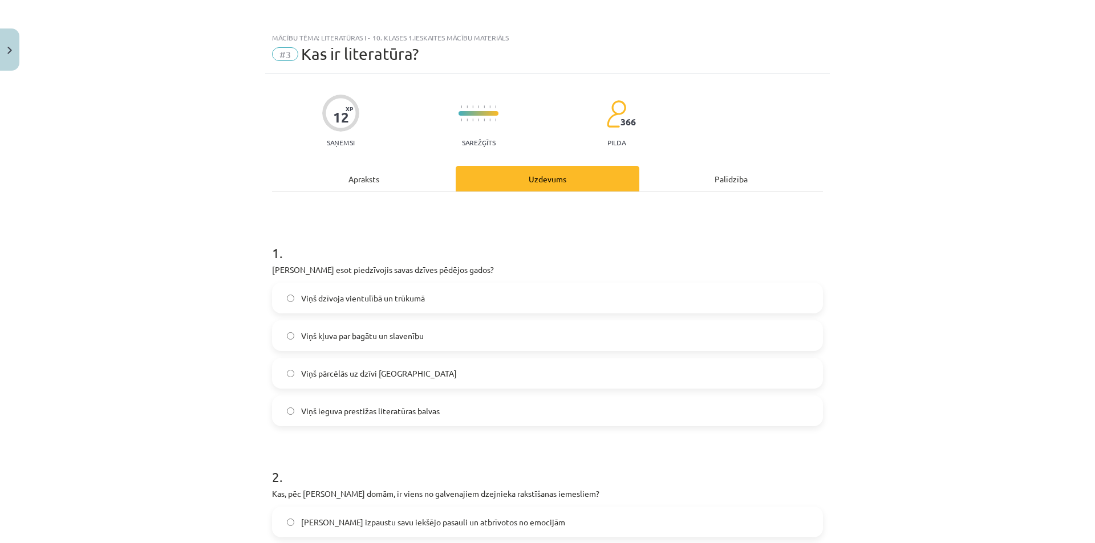
scroll to position [1, 0]
click at [364, 184] on div "Apraksts" at bounding box center [364, 179] width 184 height 26
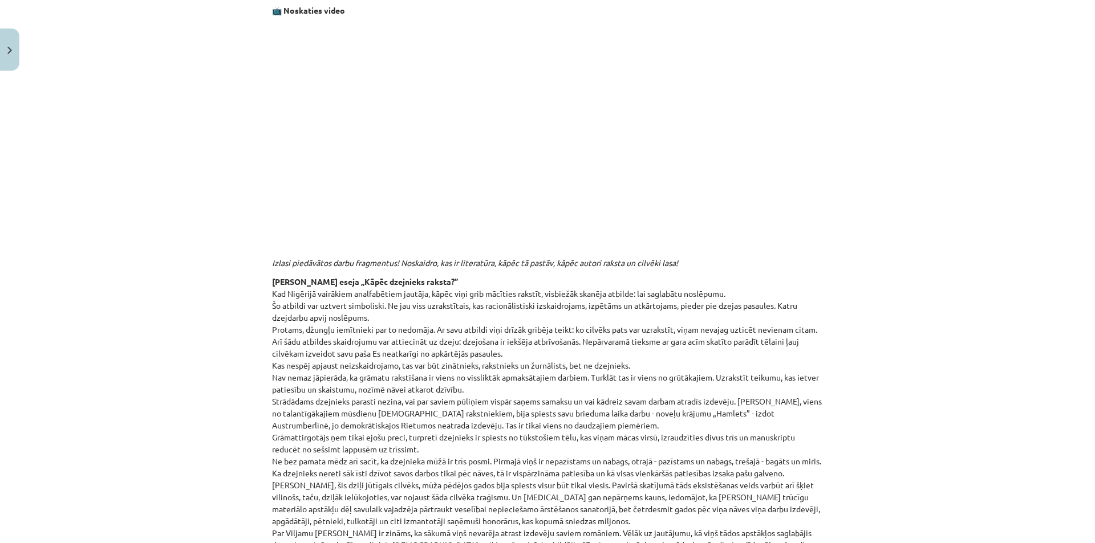
scroll to position [29, 0]
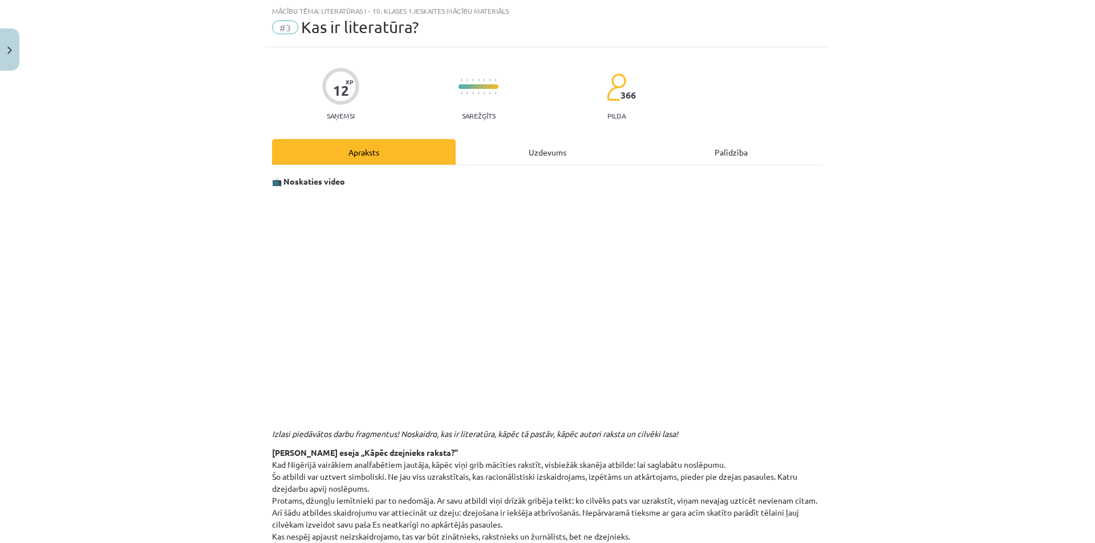
click at [542, 155] on div "Uzdevums" at bounding box center [548, 152] width 184 height 26
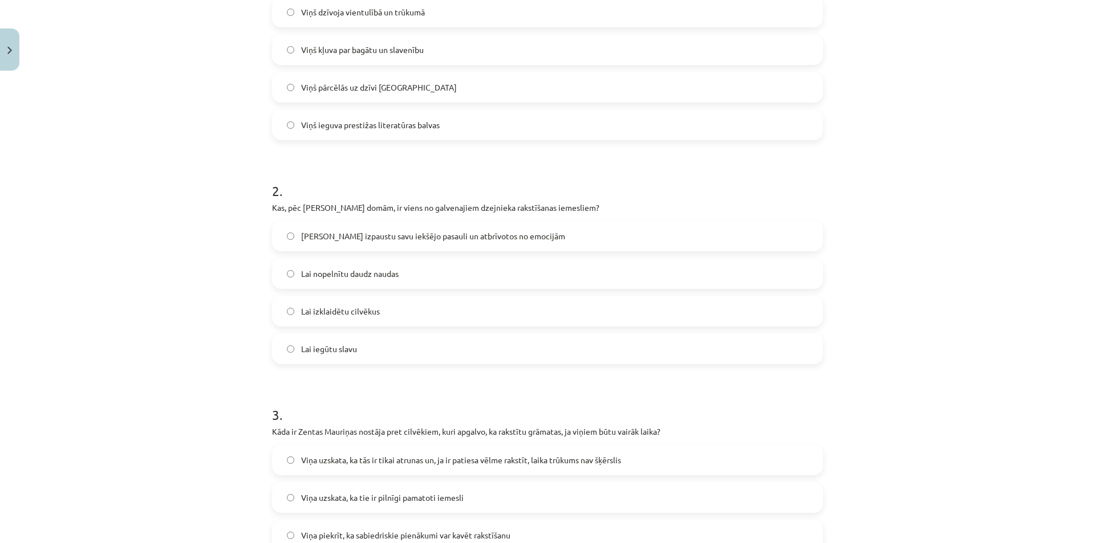
scroll to position [1, 0]
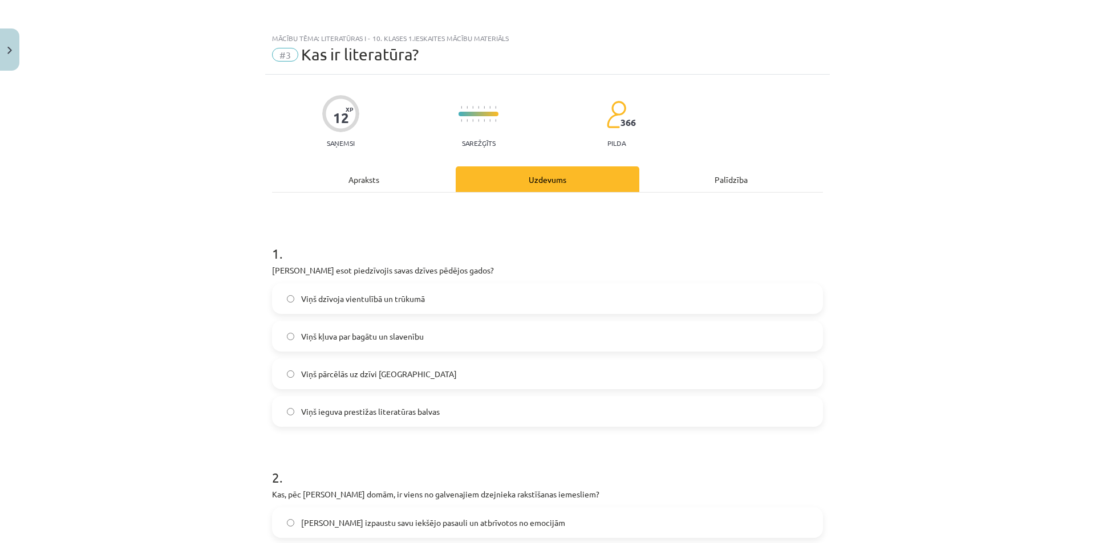
click at [372, 175] on div "Apraksts" at bounding box center [364, 179] width 184 height 26
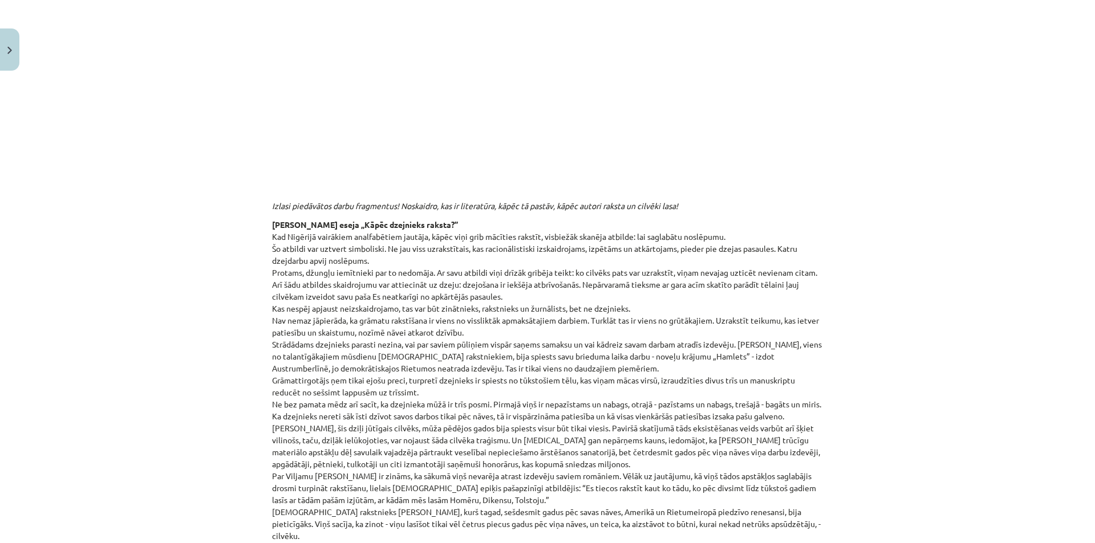
scroll to position [0, 0]
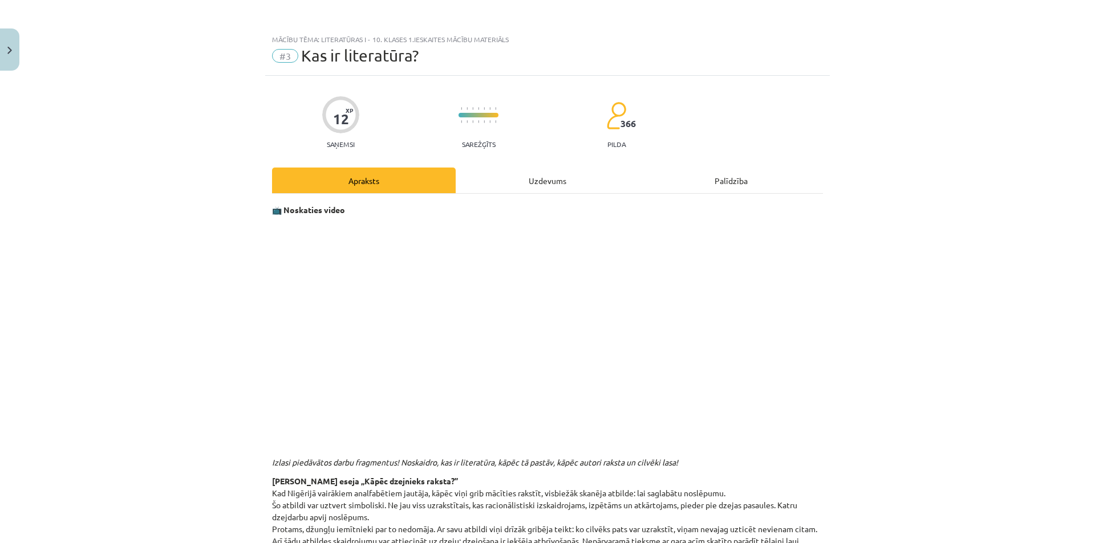
click at [533, 184] on div "Uzdevums" at bounding box center [548, 181] width 184 height 26
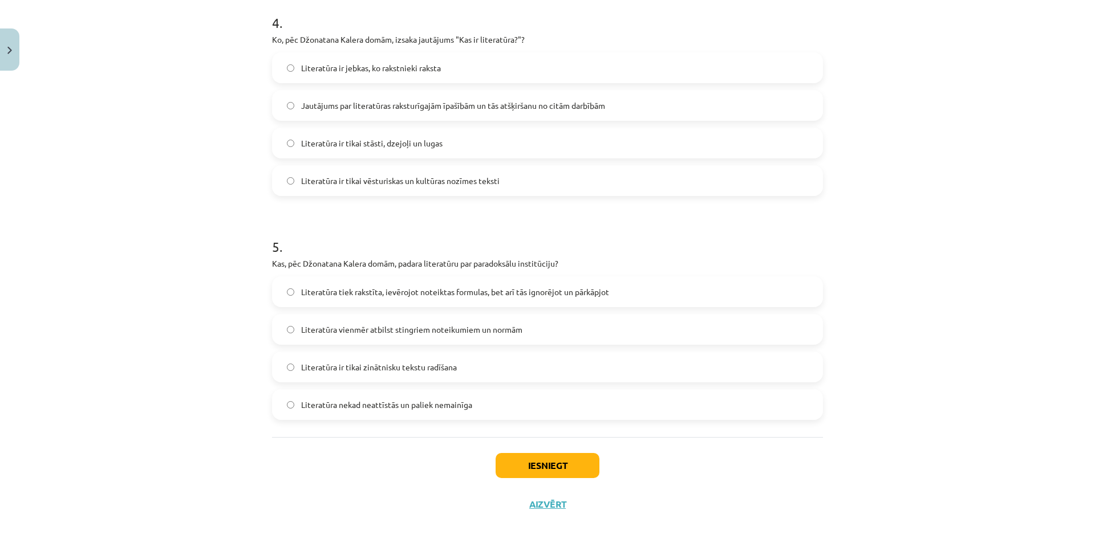
scroll to position [913, 0]
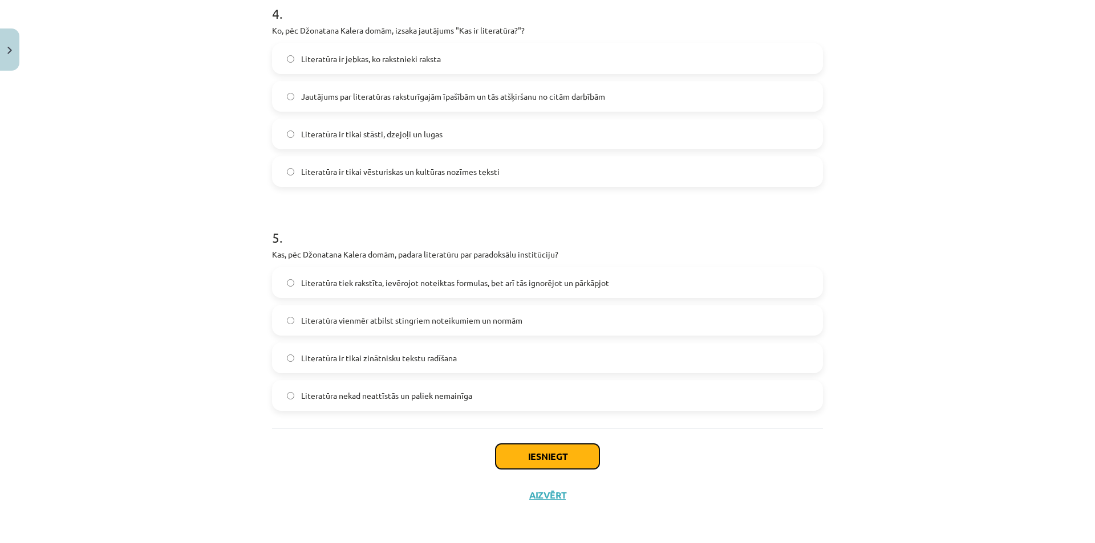
click at [566, 452] on button "Iesniegt" at bounding box center [547, 456] width 104 height 25
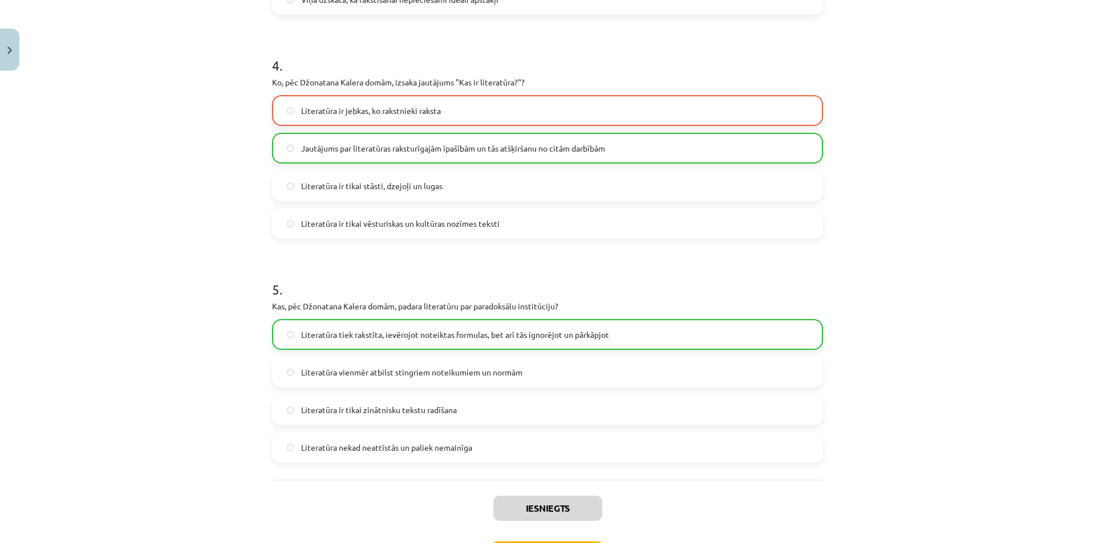
scroll to position [950, 0]
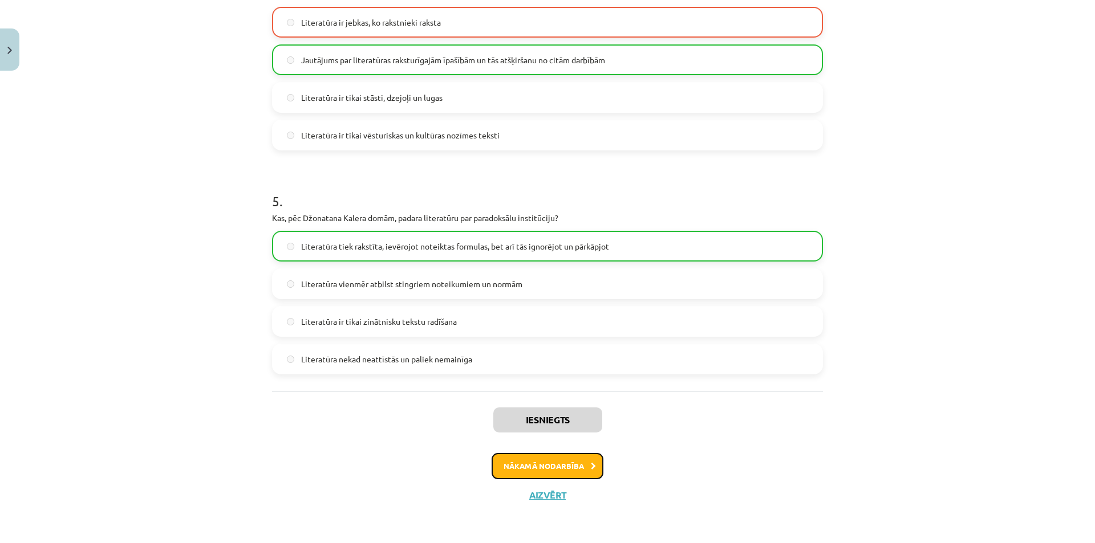
click at [583, 462] on button "Nākamā nodarbība" at bounding box center [547, 466] width 112 height 26
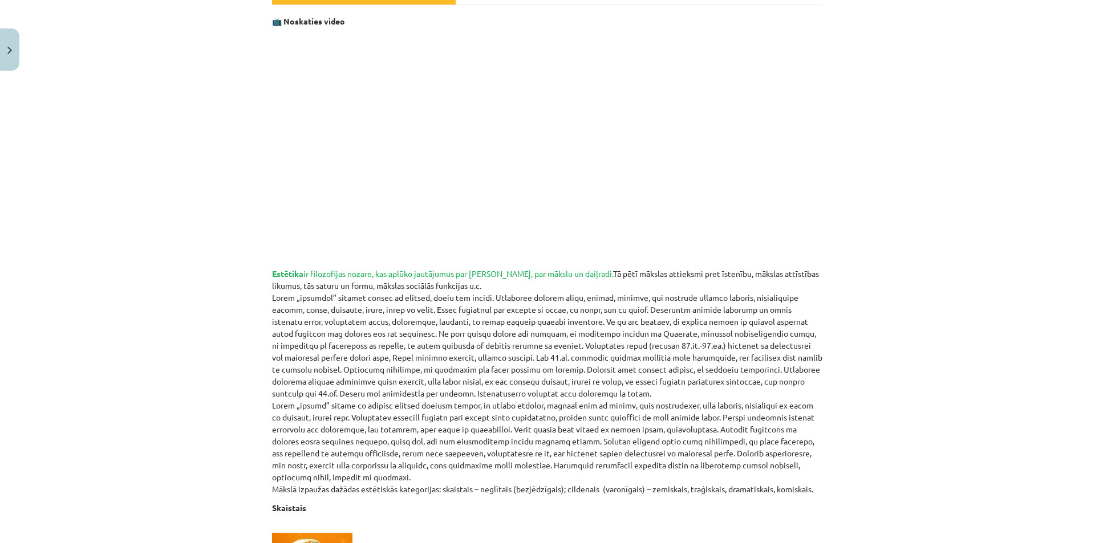
scroll to position [0, 0]
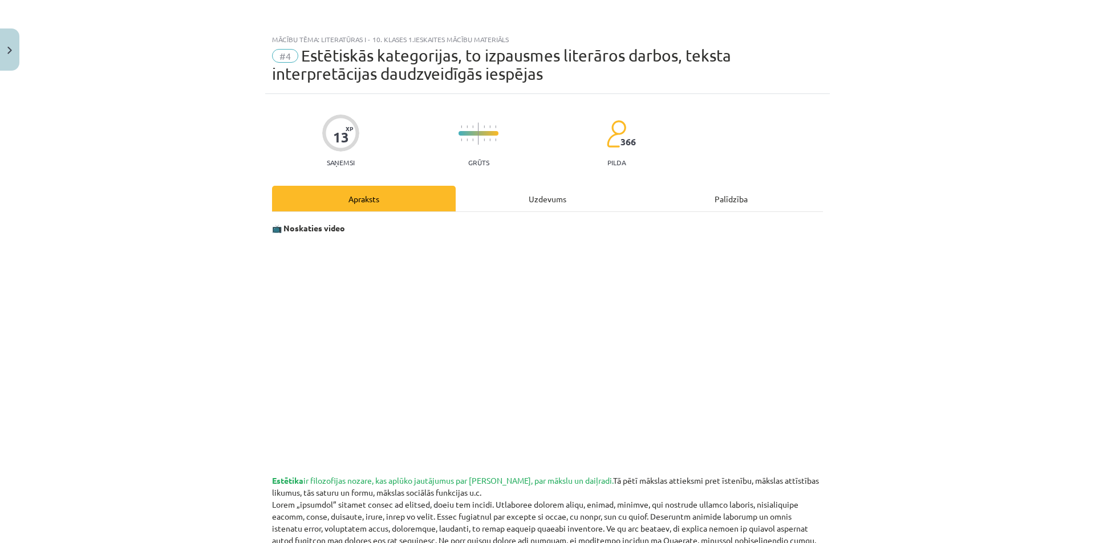
click at [537, 200] on div "Uzdevums" at bounding box center [548, 199] width 184 height 26
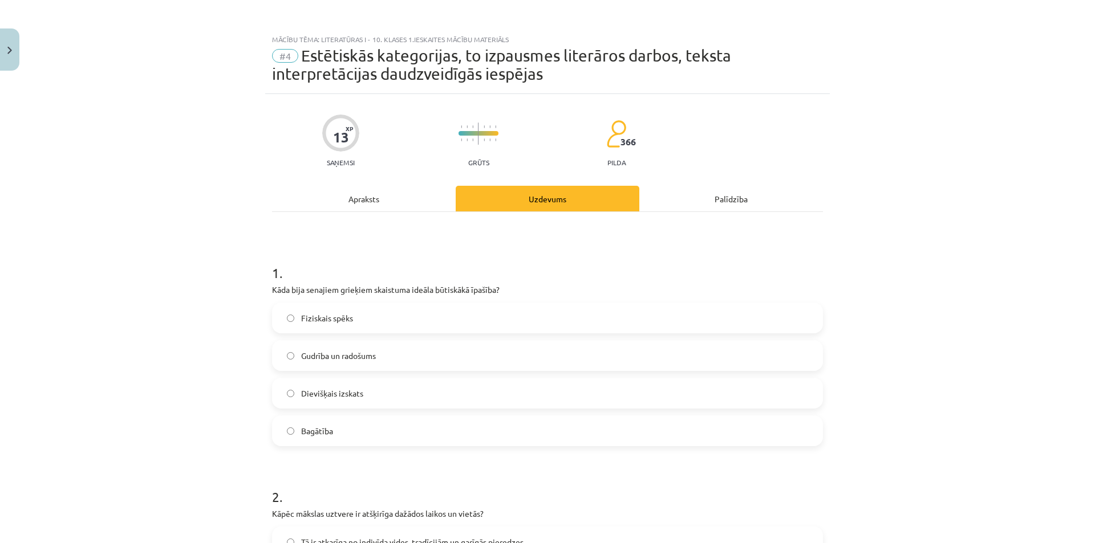
click at [363, 197] on div "Apraksts" at bounding box center [364, 199] width 184 height 26
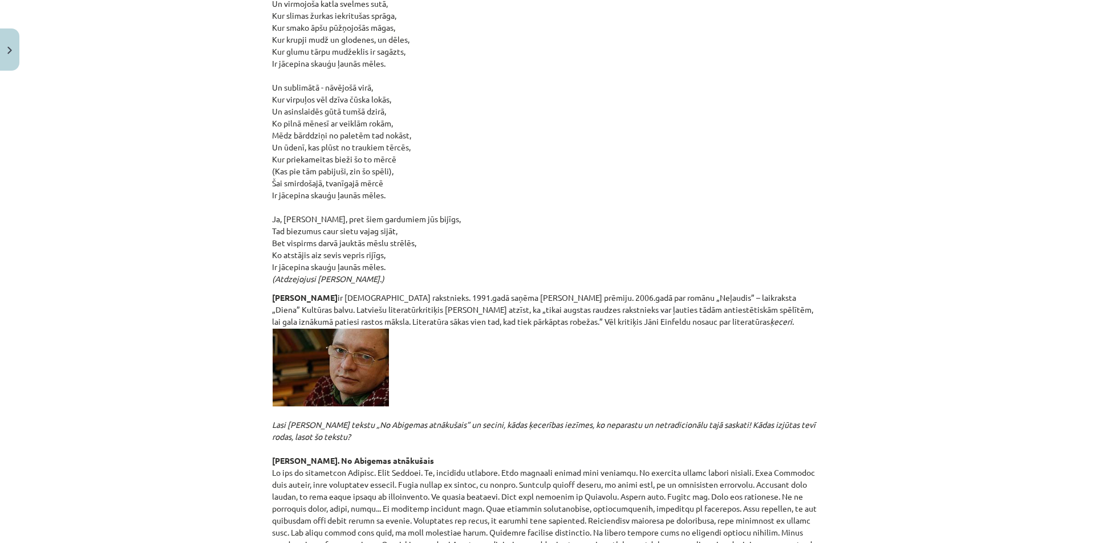
scroll to position [2708, 0]
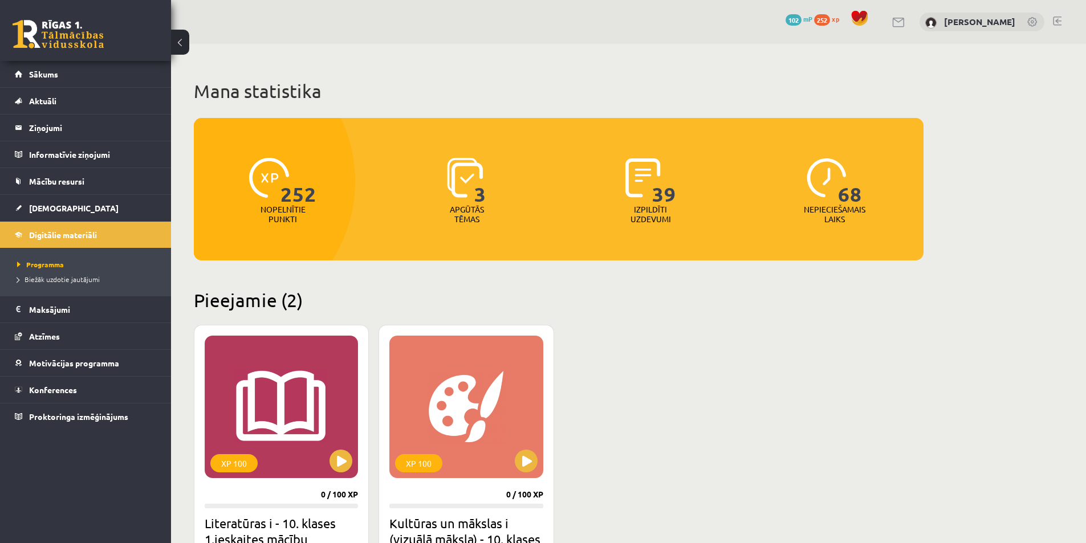
scroll to position [228, 0]
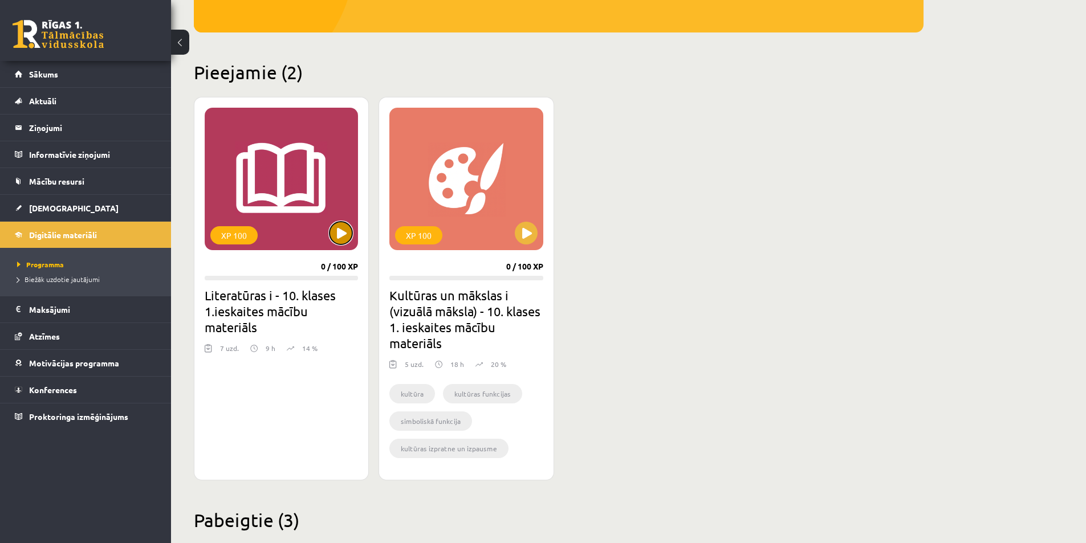
click at [348, 235] on button at bounding box center [341, 233] width 23 height 23
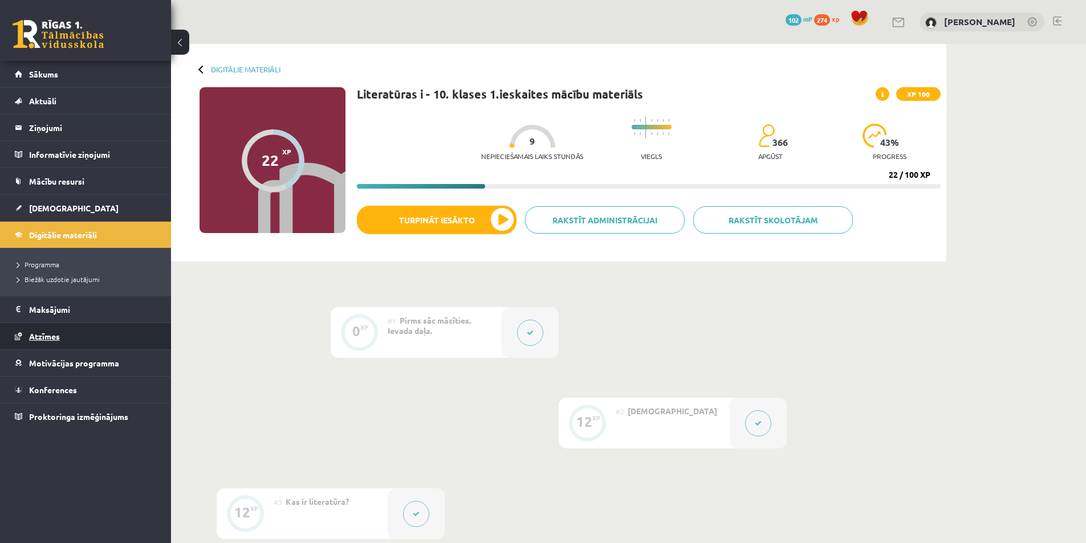
click at [47, 338] on span "Atzīmes" at bounding box center [44, 336] width 31 height 10
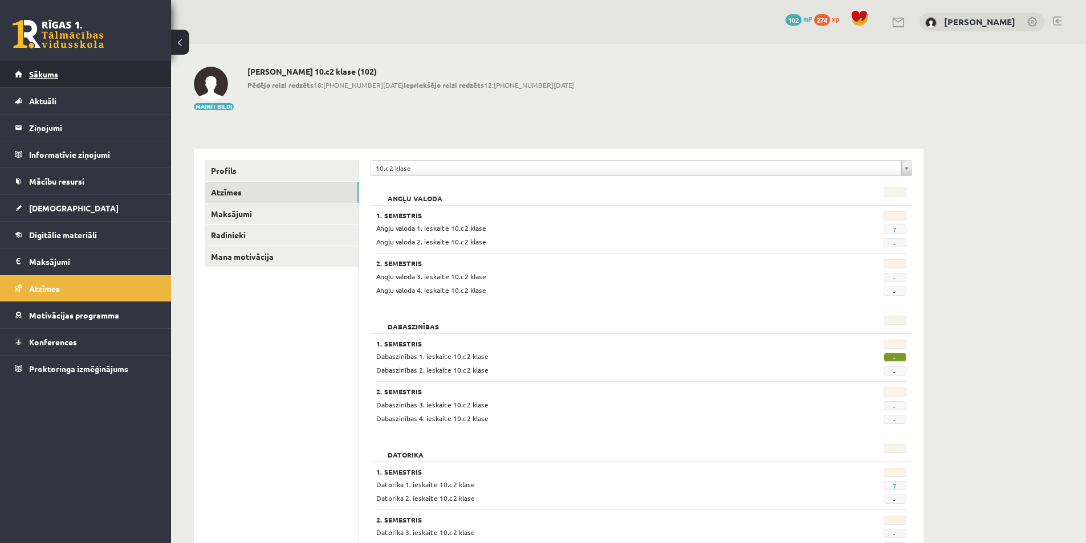
click at [47, 79] on link "Sākums" at bounding box center [86, 74] width 142 height 26
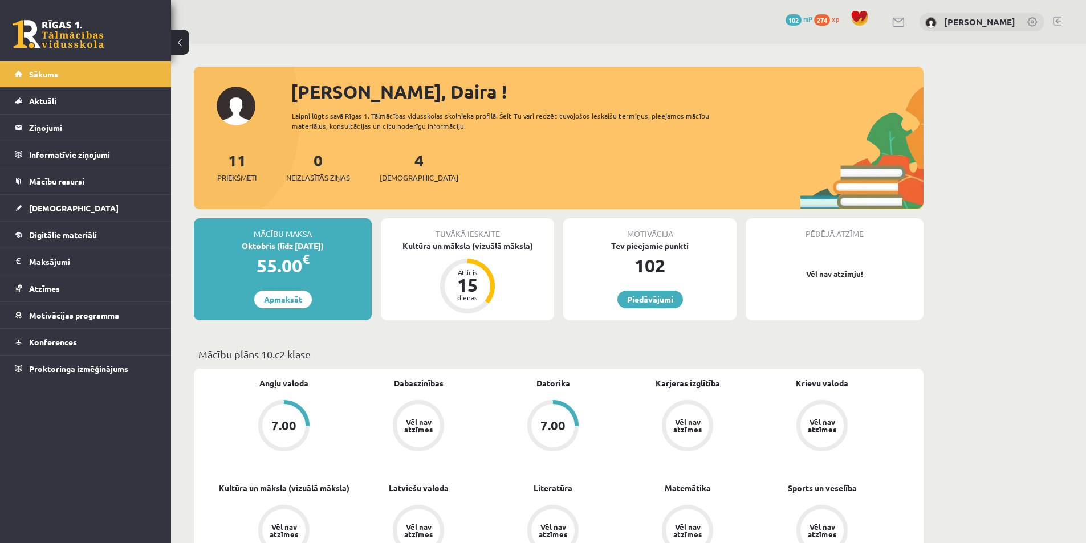
click at [1057, 20] on link at bounding box center [1057, 21] width 9 height 9
